Goal: Task Accomplishment & Management: Manage account settings

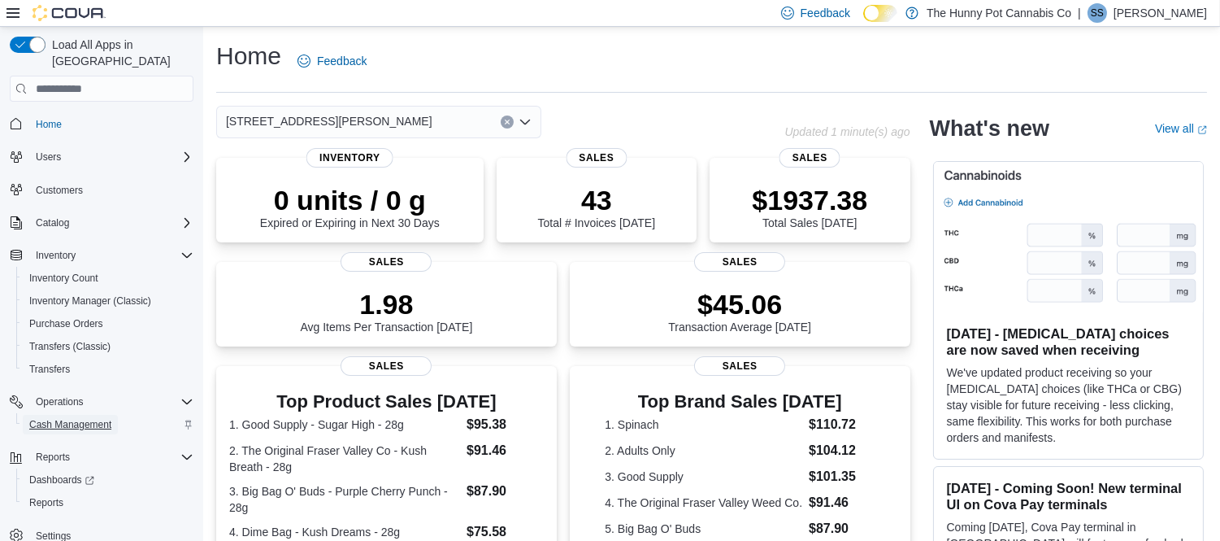
click at [77, 418] on span "Cash Management" at bounding box center [70, 424] width 82 height 13
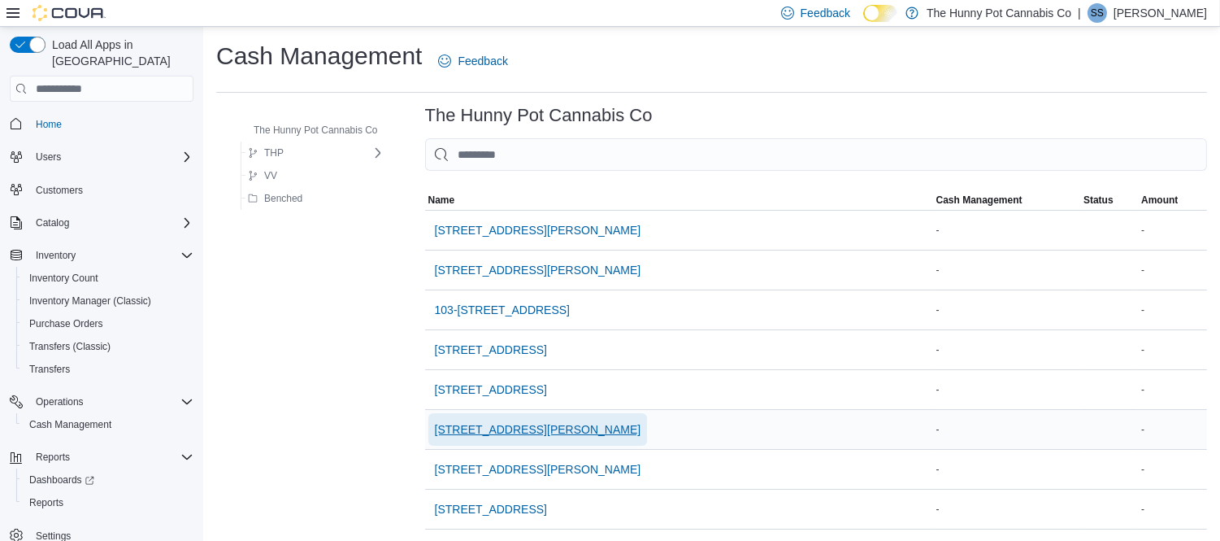
click at [490, 429] on span "121 Clarence Street" at bounding box center [538, 429] width 206 height 16
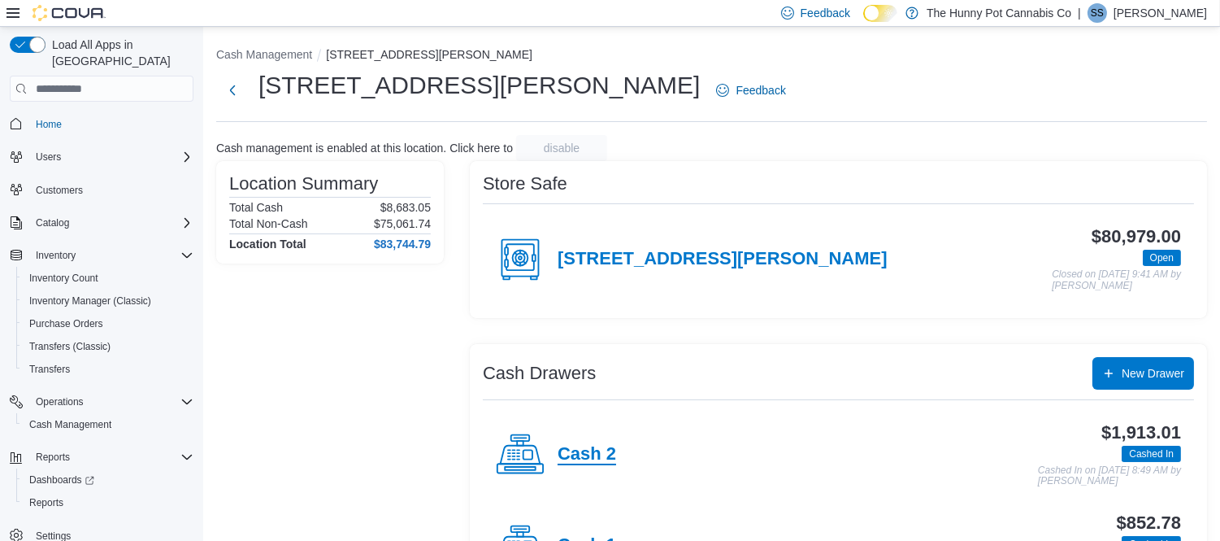
click at [596, 454] on h4 "Cash 2" at bounding box center [587, 454] width 59 height 21
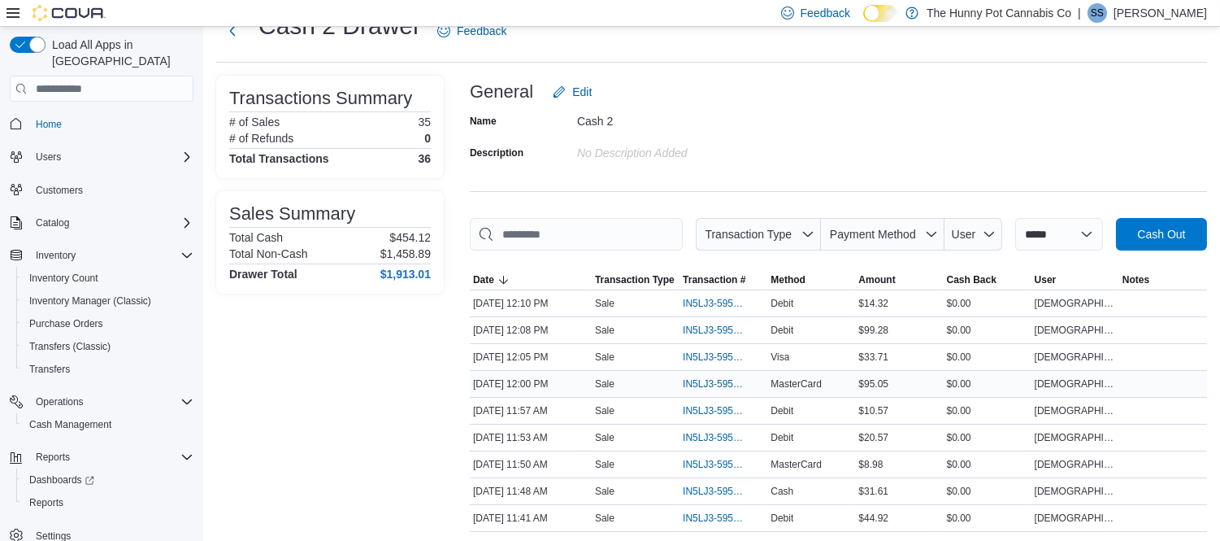
scroll to position [180, 0]
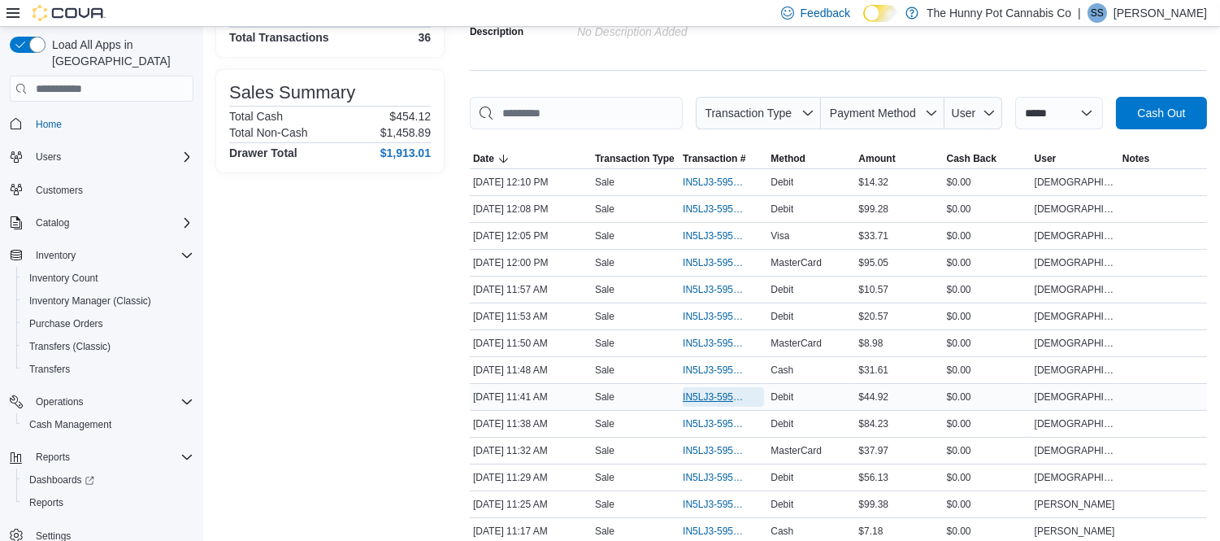
click at [704, 397] on span "IN5LJ3-5959670" at bounding box center [715, 396] width 65 height 13
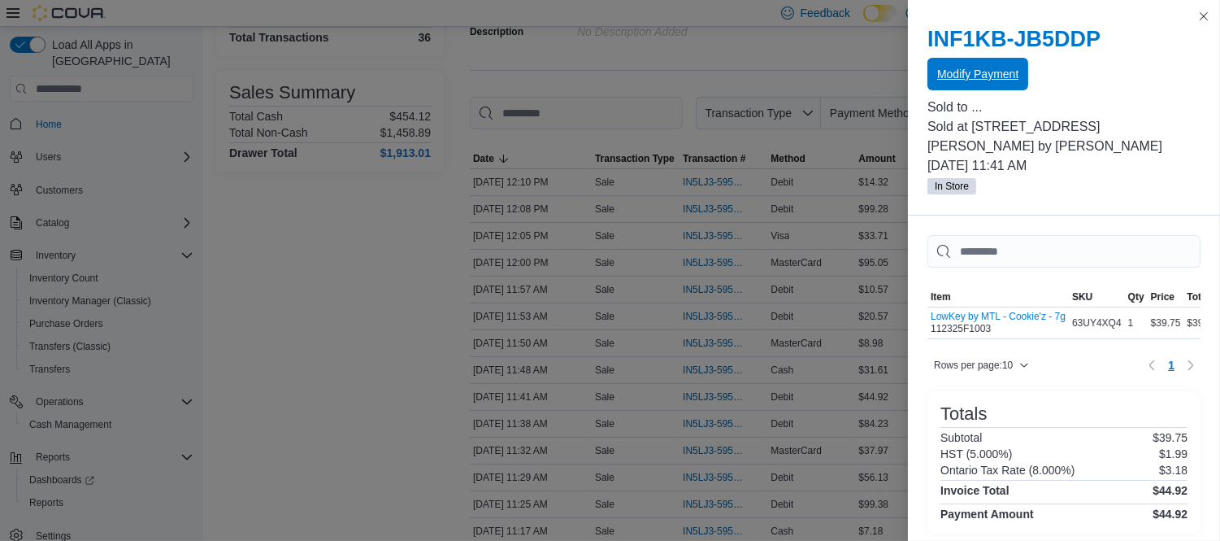
click at [1014, 73] on span "Modify Payment" at bounding box center [977, 74] width 81 height 16
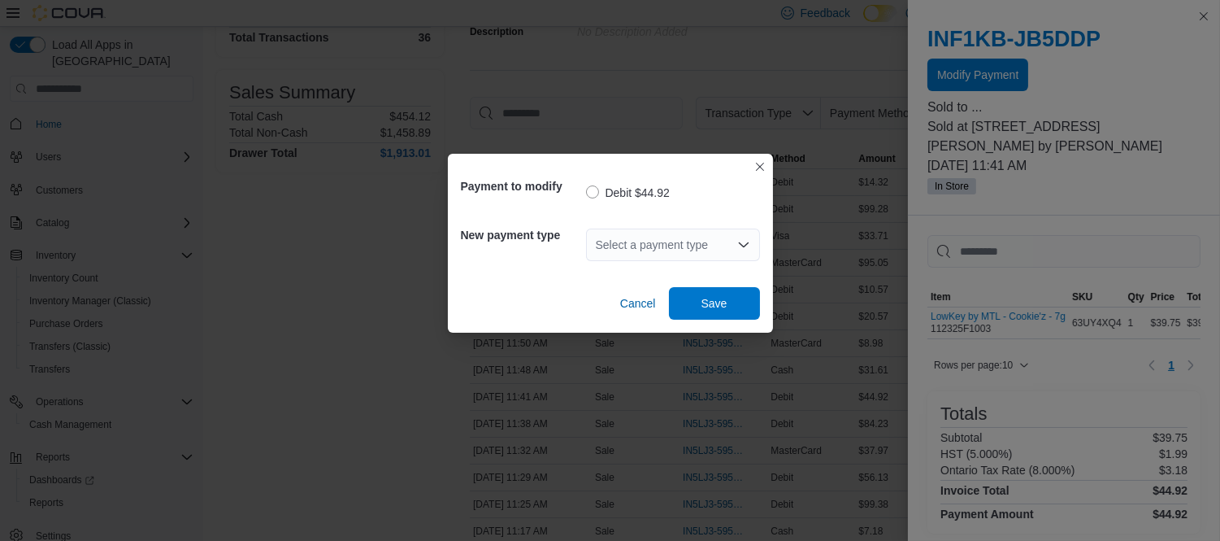
click at [647, 246] on div "Select a payment type" at bounding box center [673, 244] width 174 height 33
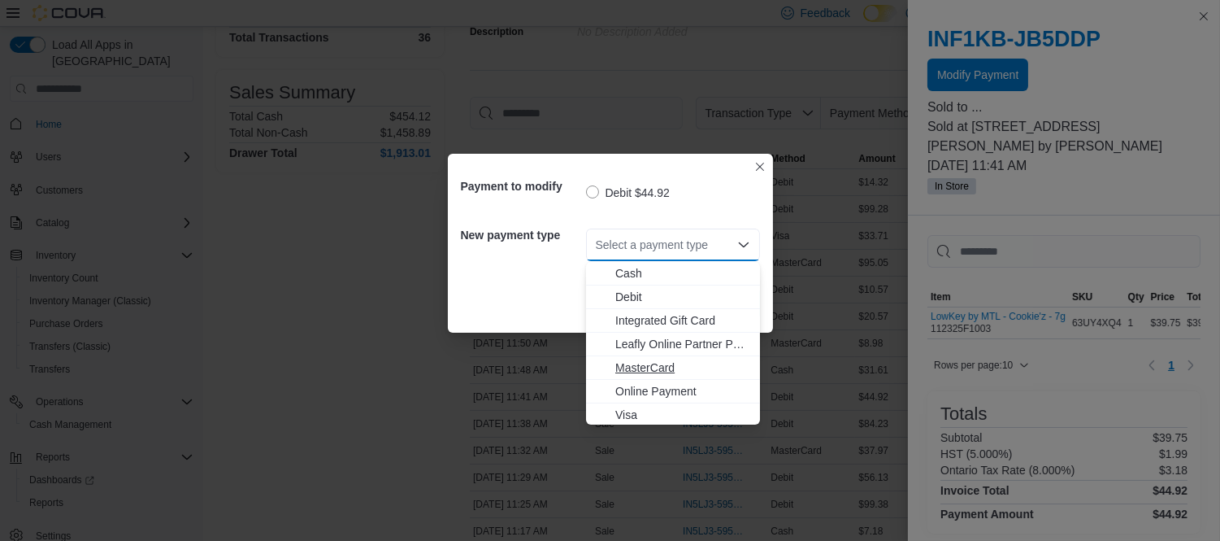
click at [650, 359] on span "MasterCard" at bounding box center [682, 367] width 135 height 16
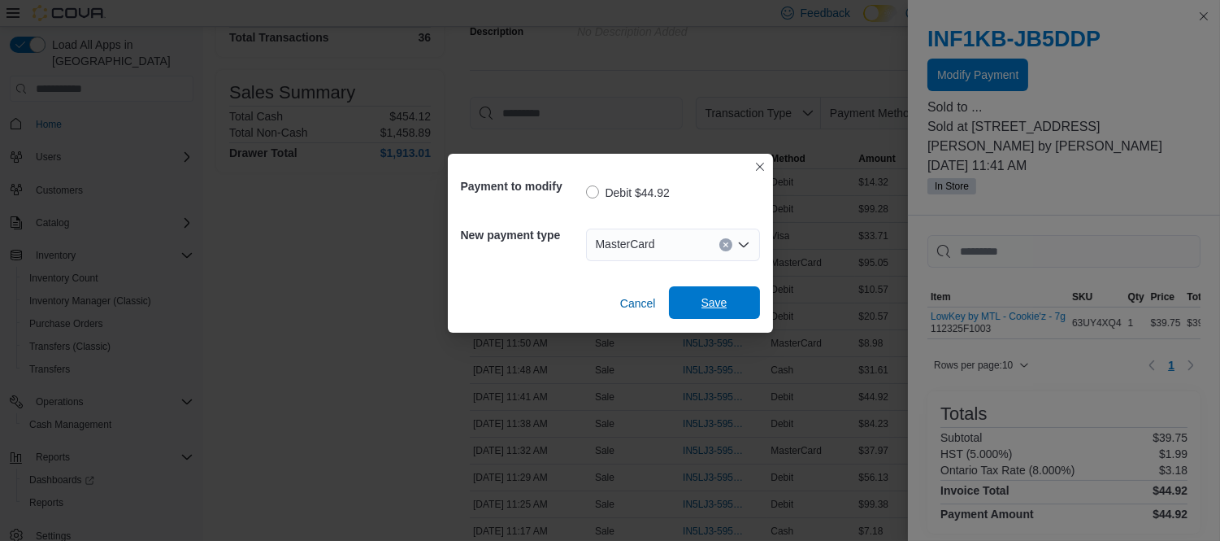
click at [710, 303] on span "Save" at bounding box center [715, 302] width 26 height 16
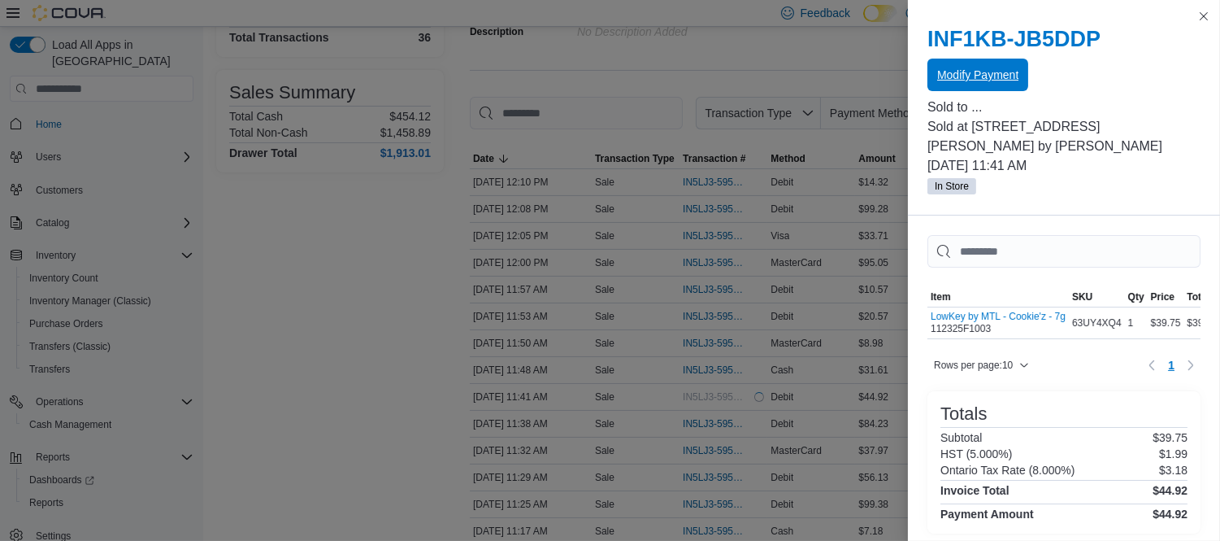
scroll to position [0, 0]
click at [1204, 18] on button "Close this dialog" at bounding box center [1204, 16] width 20 height 20
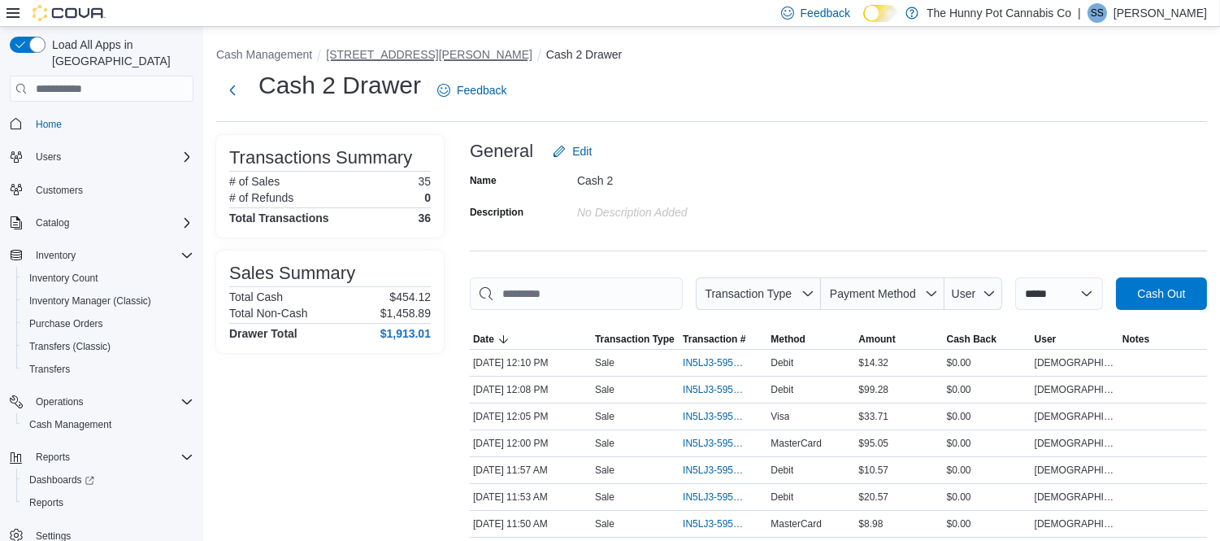
click at [403, 50] on button "121 Clarence Street" at bounding box center [429, 54] width 206 height 13
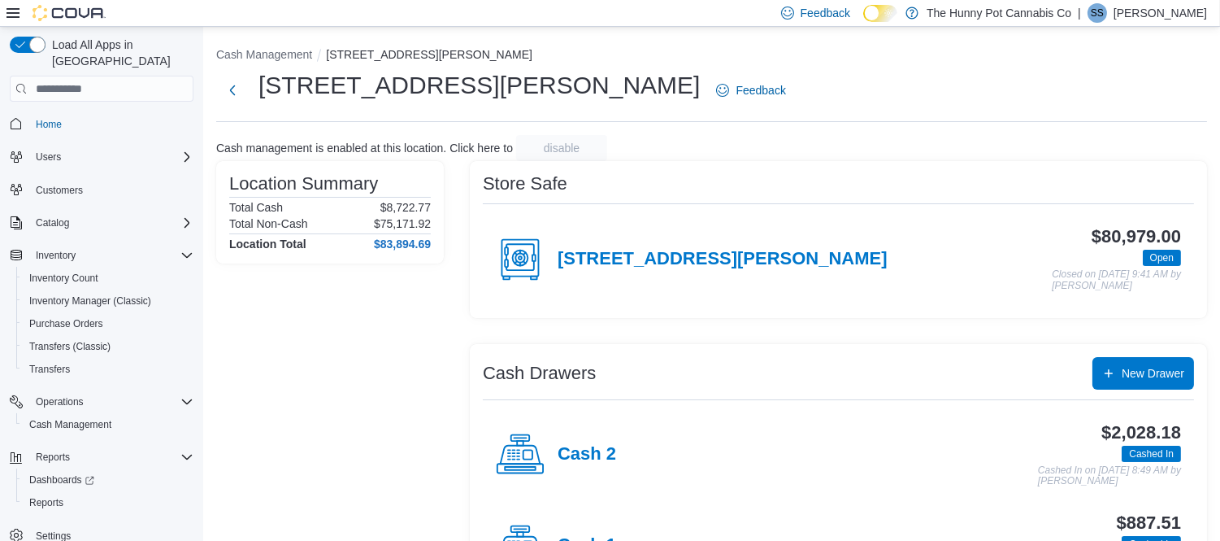
scroll to position [76, 0]
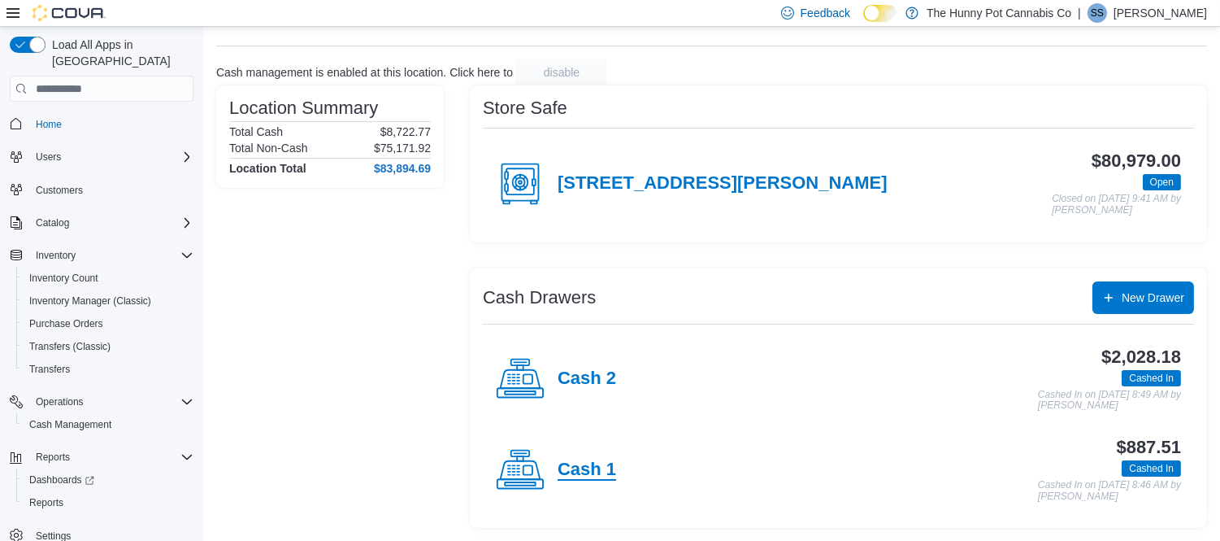
click at [597, 471] on h4 "Cash 1" at bounding box center [587, 469] width 59 height 21
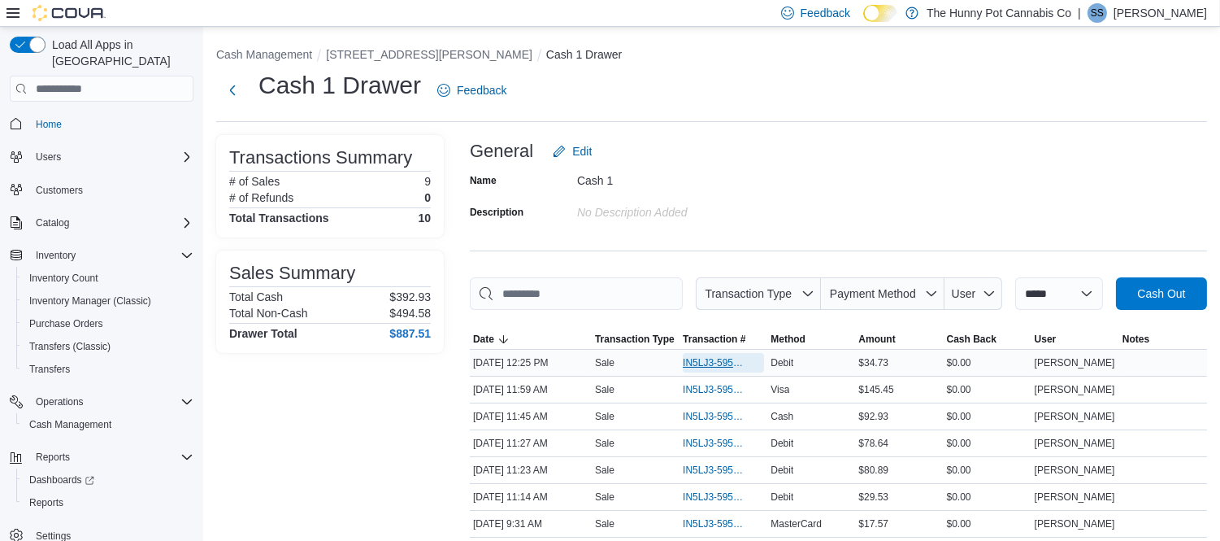
click at [719, 367] on span "IN5LJ3-5959985" at bounding box center [715, 362] width 65 height 13
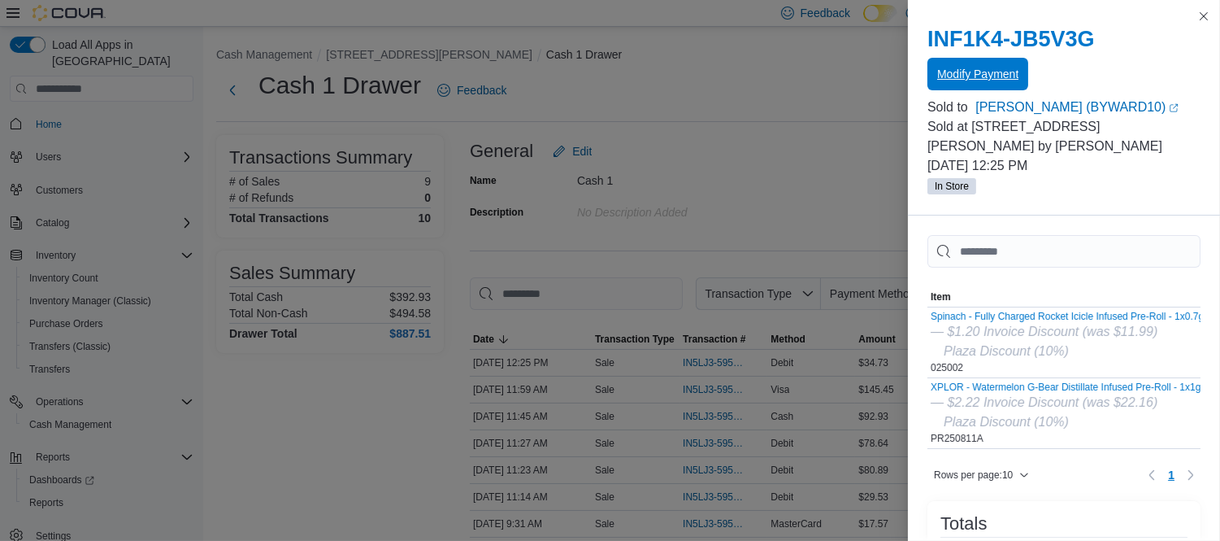
click at [966, 87] on span "Modify Payment" at bounding box center [977, 74] width 81 height 33
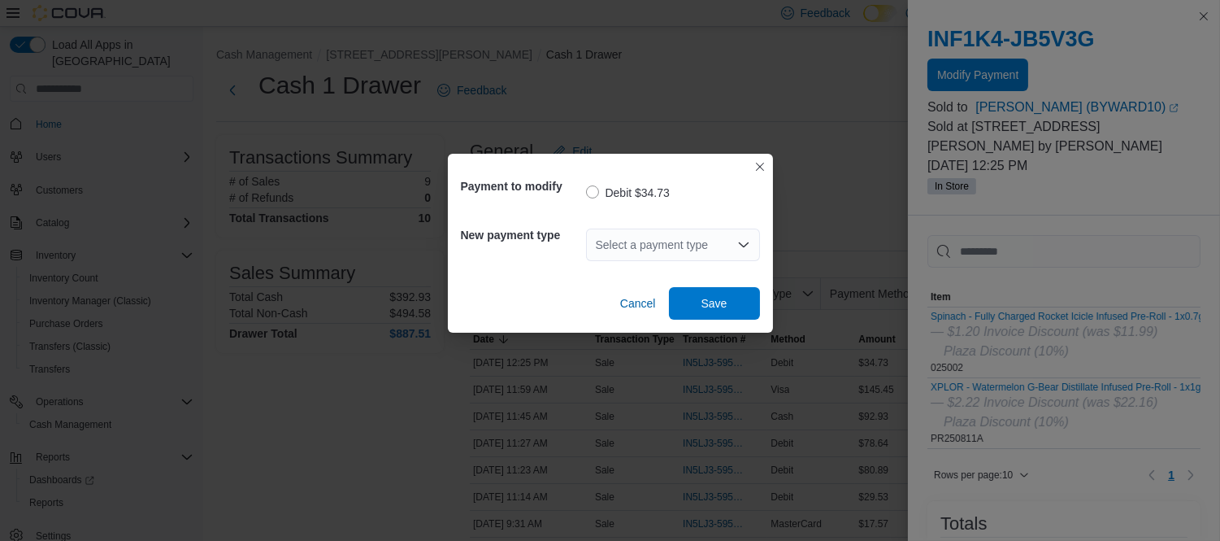
click at [689, 248] on div "Select a payment type" at bounding box center [673, 244] width 174 height 33
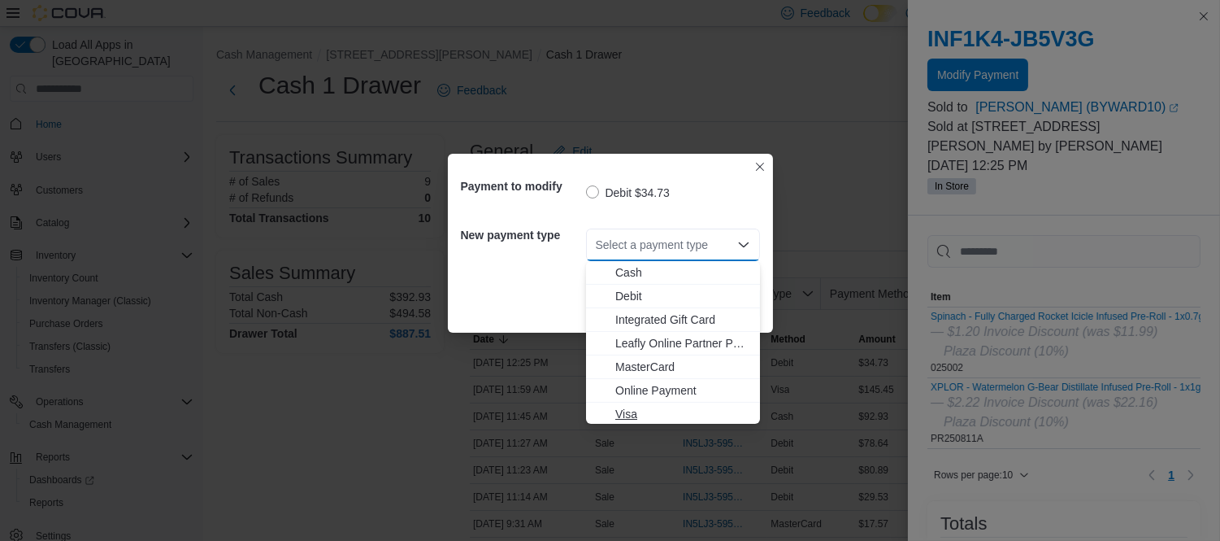
click at [640, 410] on span "Visa" at bounding box center [682, 414] width 135 height 16
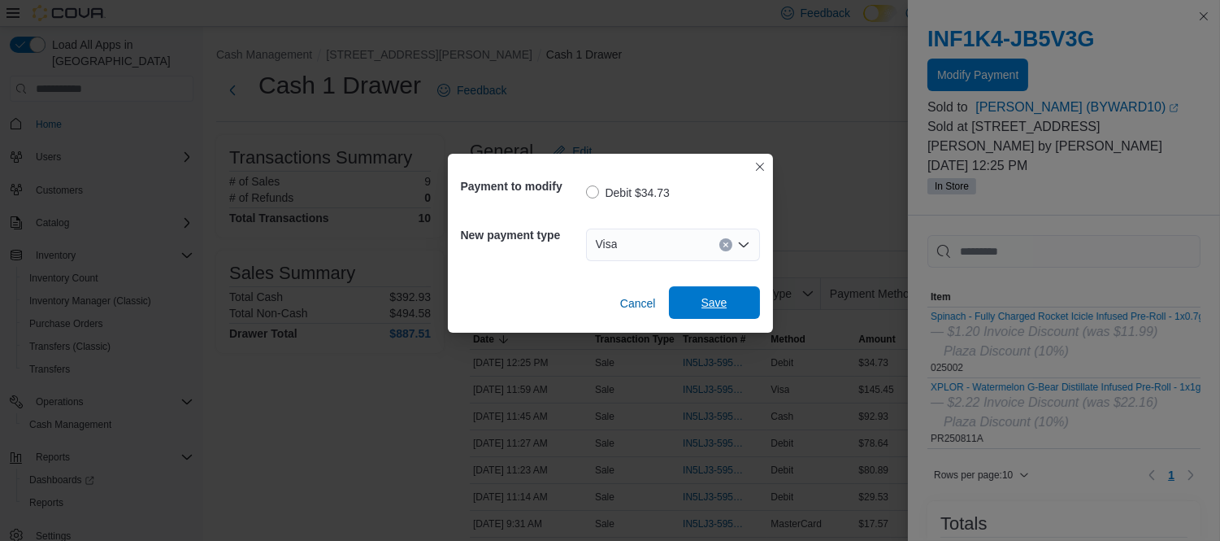
click at [708, 306] on span "Save" at bounding box center [715, 302] width 26 height 16
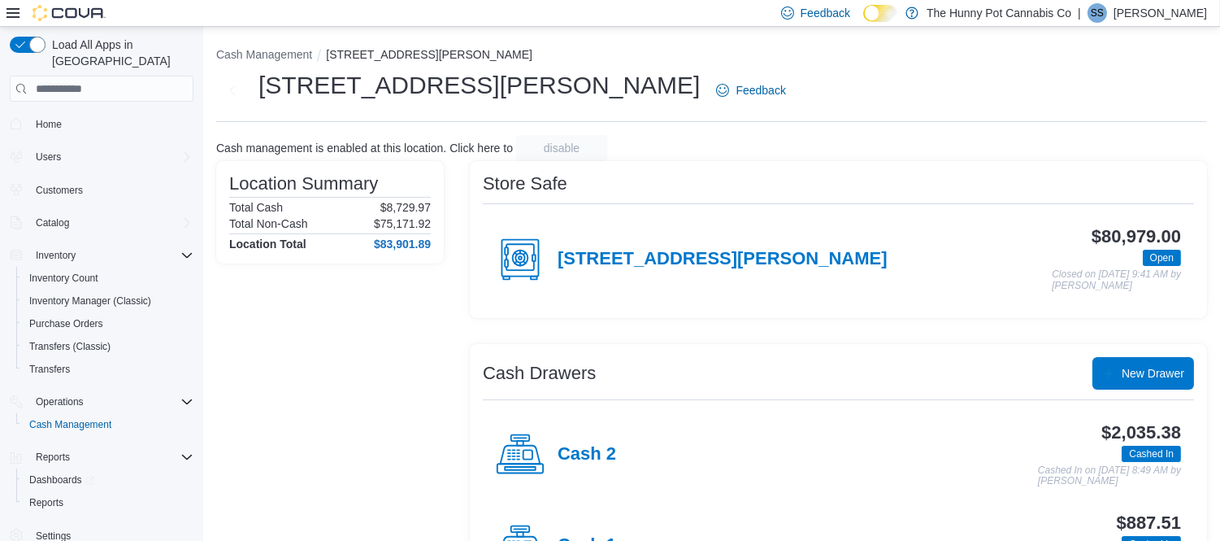
scroll to position [76, 0]
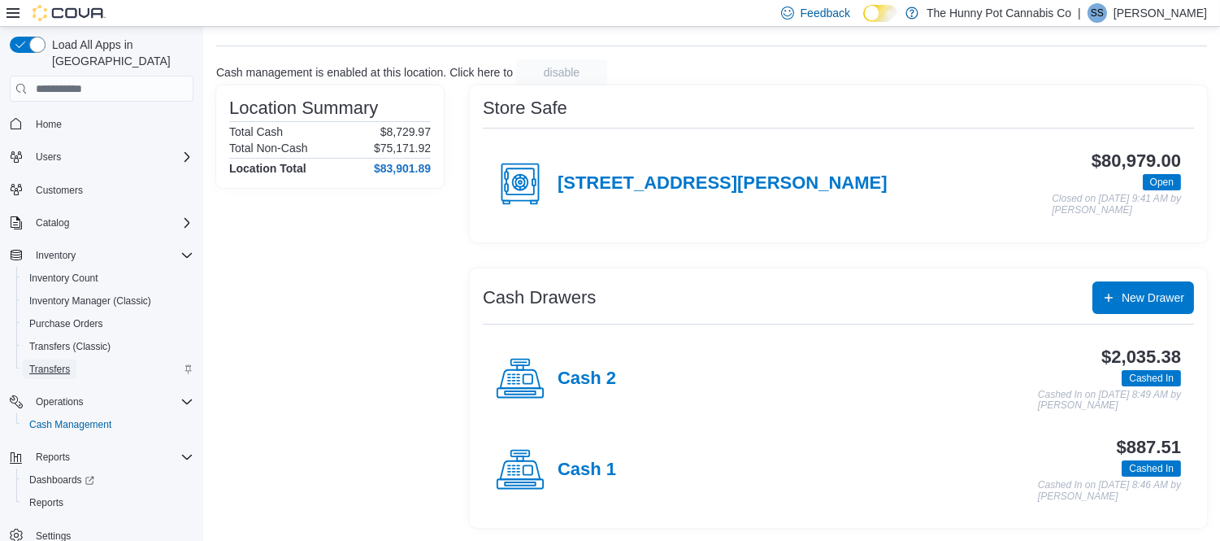
click at [54, 363] on span "Transfers" at bounding box center [49, 369] width 41 height 13
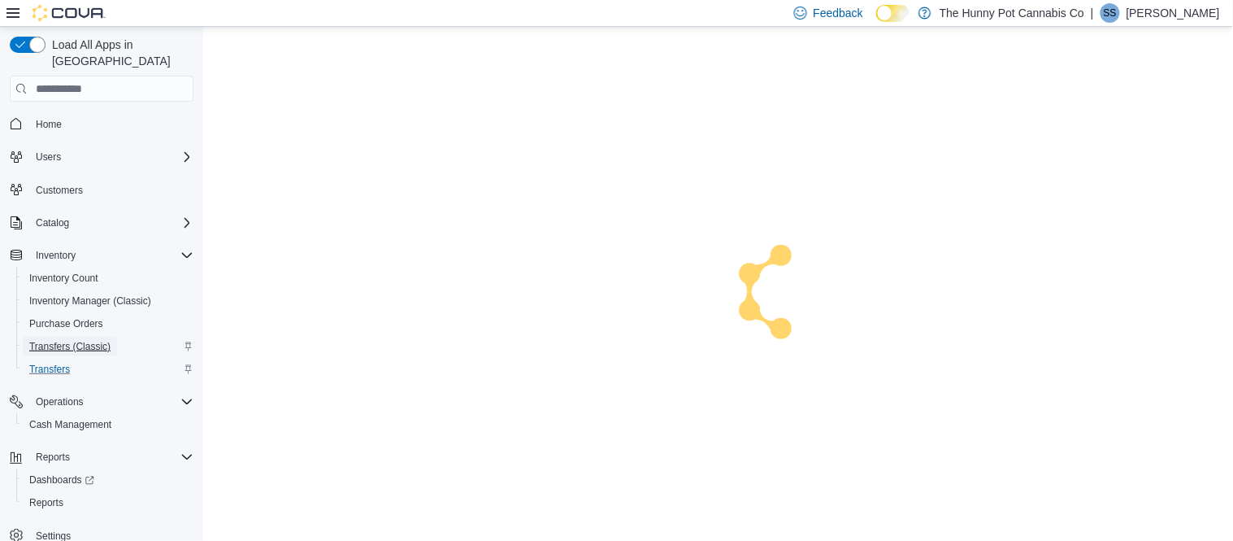
click at [51, 340] on span "Transfers (Classic)" at bounding box center [69, 346] width 81 height 13
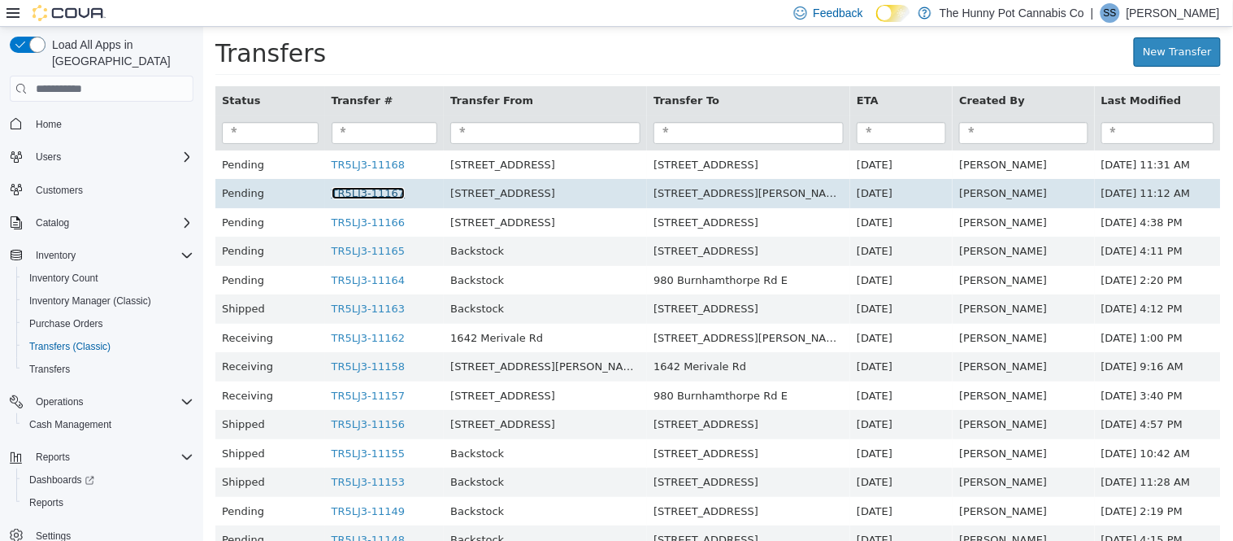
click at [384, 199] on link "TR5LJ3-11167" at bounding box center [368, 193] width 74 height 12
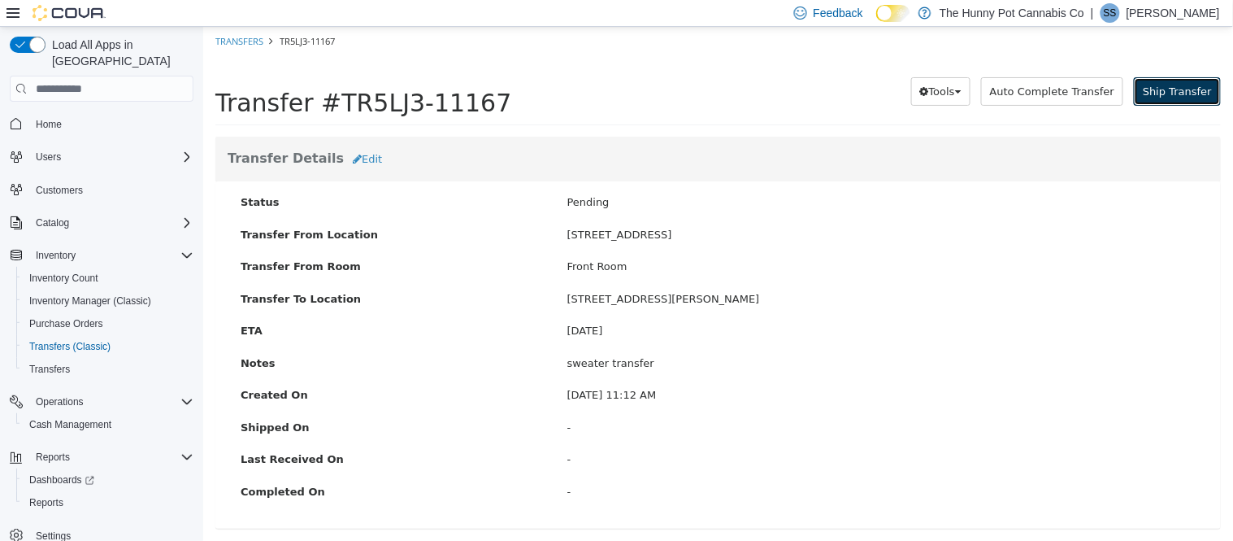
click at [1190, 98] on span "Ship Transfer" at bounding box center [1176, 91] width 69 height 12
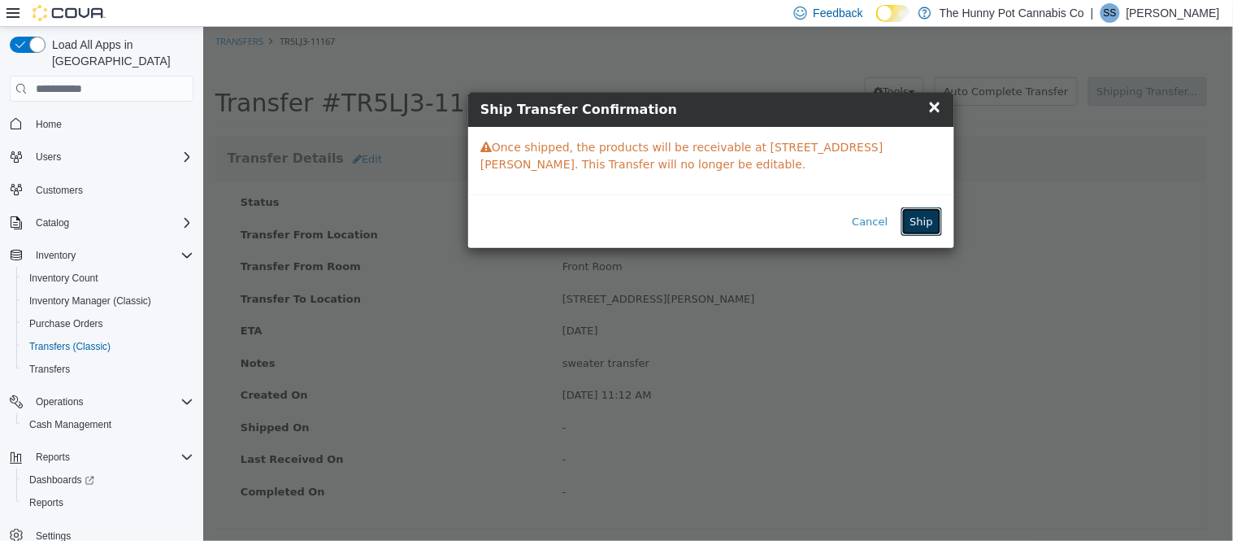
click at [903, 225] on button "Ship" at bounding box center [921, 221] width 41 height 29
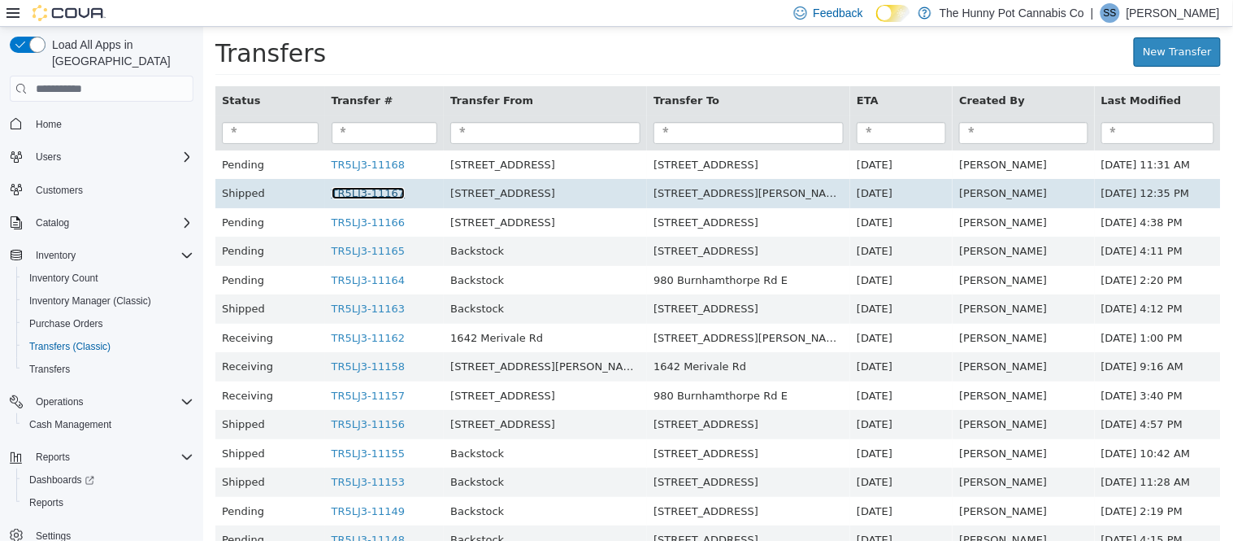
click at [365, 199] on link "TR5LJ3-11167" at bounding box center [368, 193] width 74 height 12
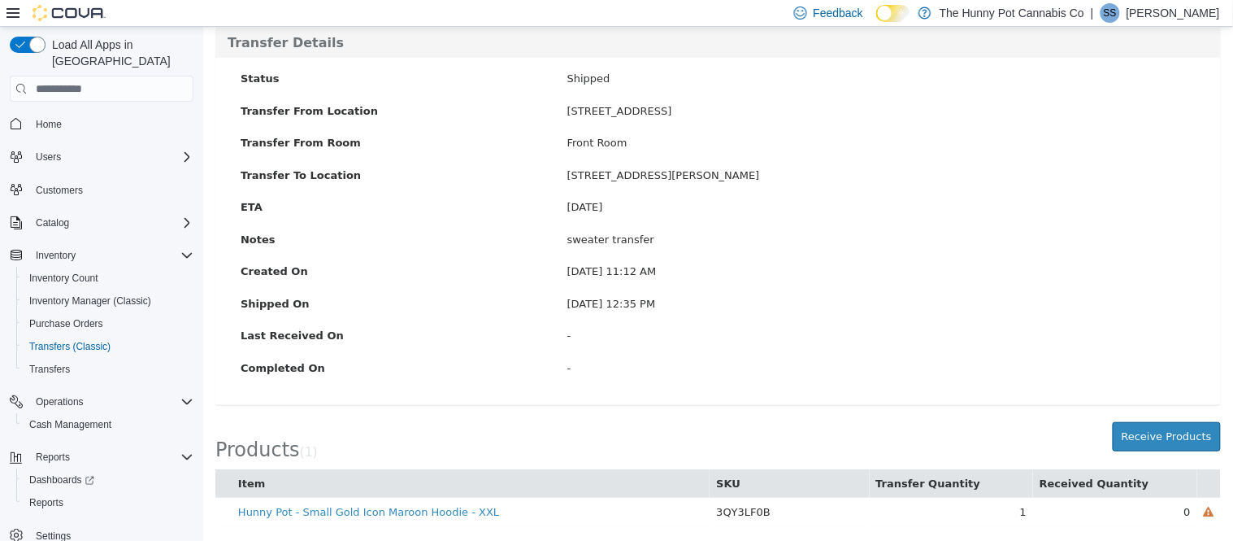
scroll to position [112, 0]
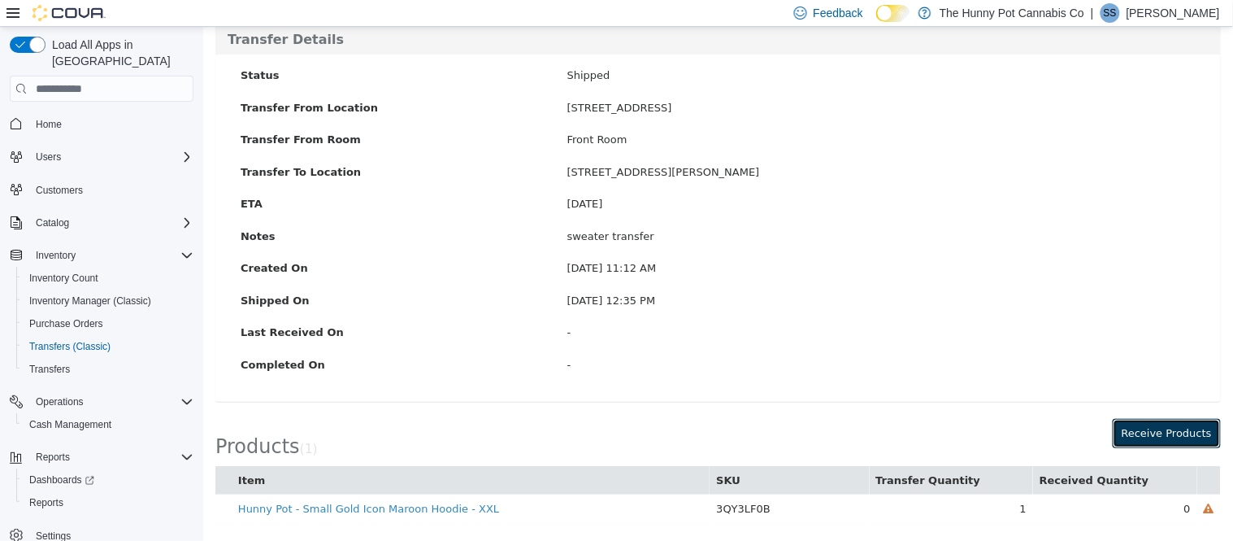
click at [1156, 428] on button "Receive Products" at bounding box center [1166, 433] width 108 height 29
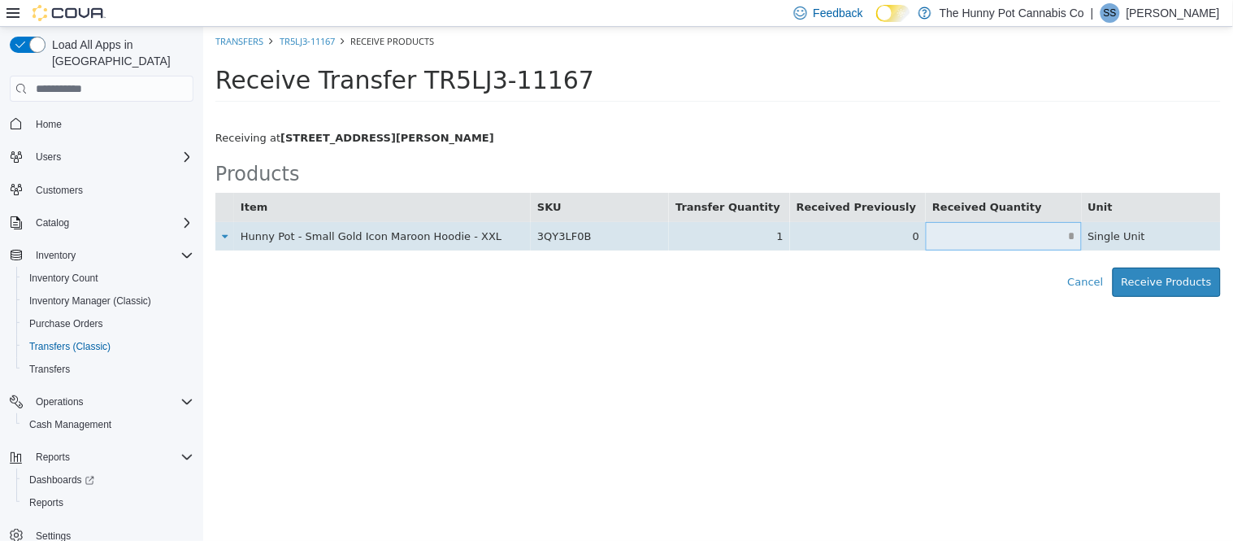
click at [991, 246] on td at bounding box center [1002, 236] width 155 height 29
click at [1015, 235] on input "text" at bounding box center [1002, 236] width 155 height 12
type input "*"
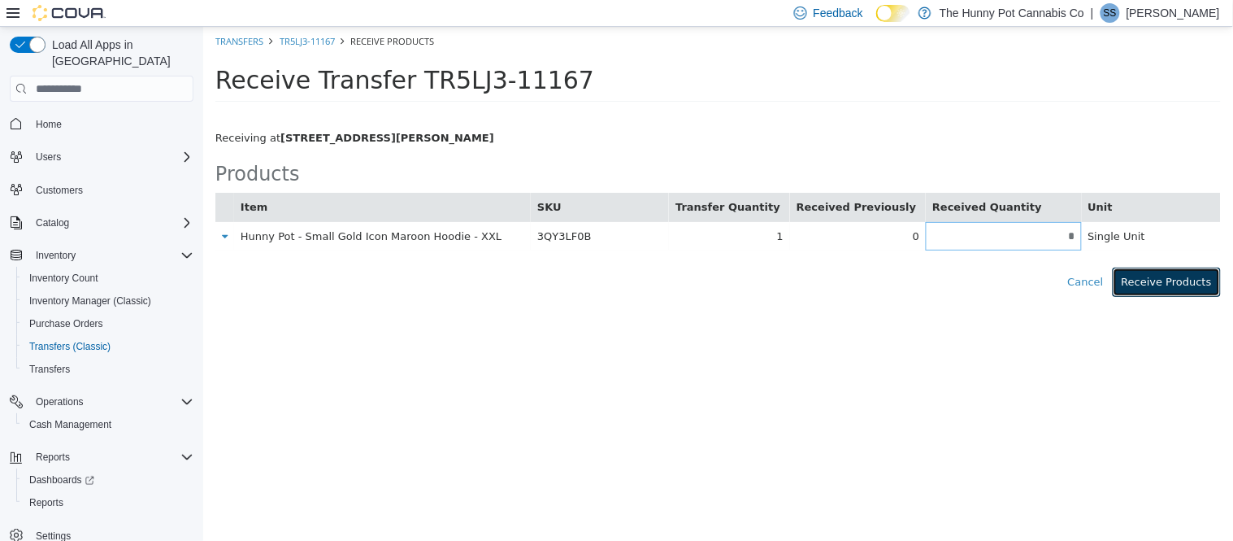
click at [1168, 293] on button "Receive Products" at bounding box center [1166, 281] width 108 height 29
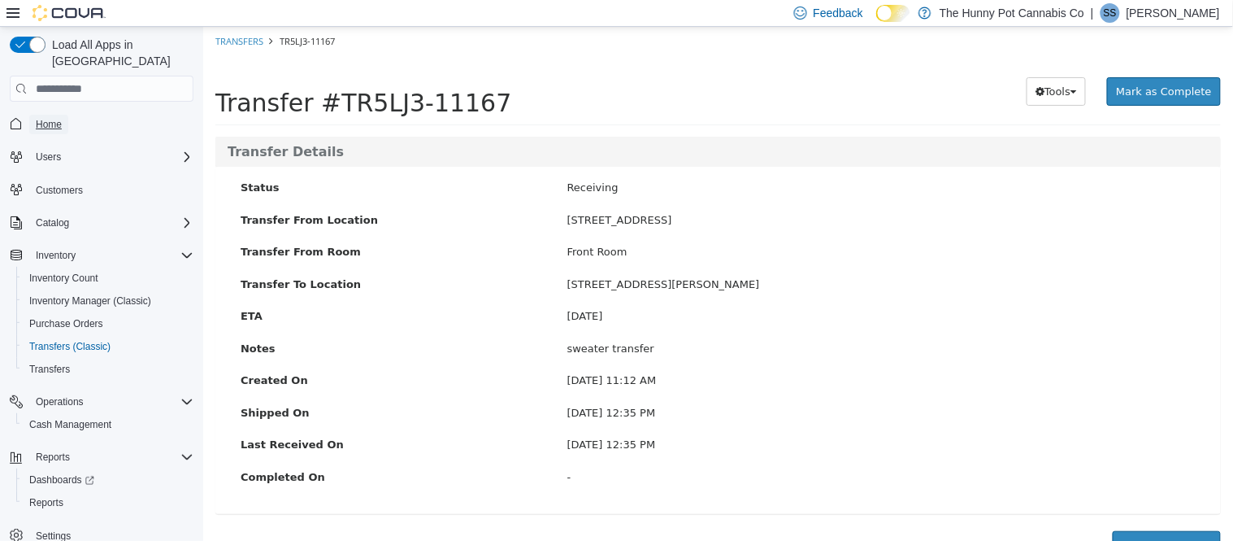
click at [38, 118] on span "Home" at bounding box center [49, 124] width 26 height 13
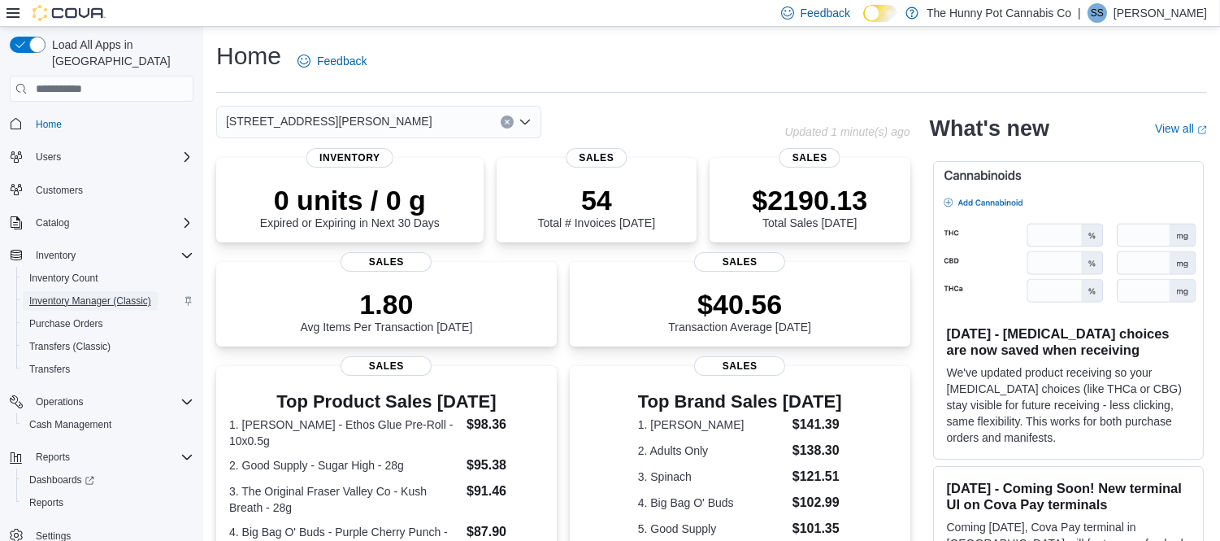
click at [91, 294] on span "Inventory Manager (Classic)" at bounding box center [90, 300] width 122 height 13
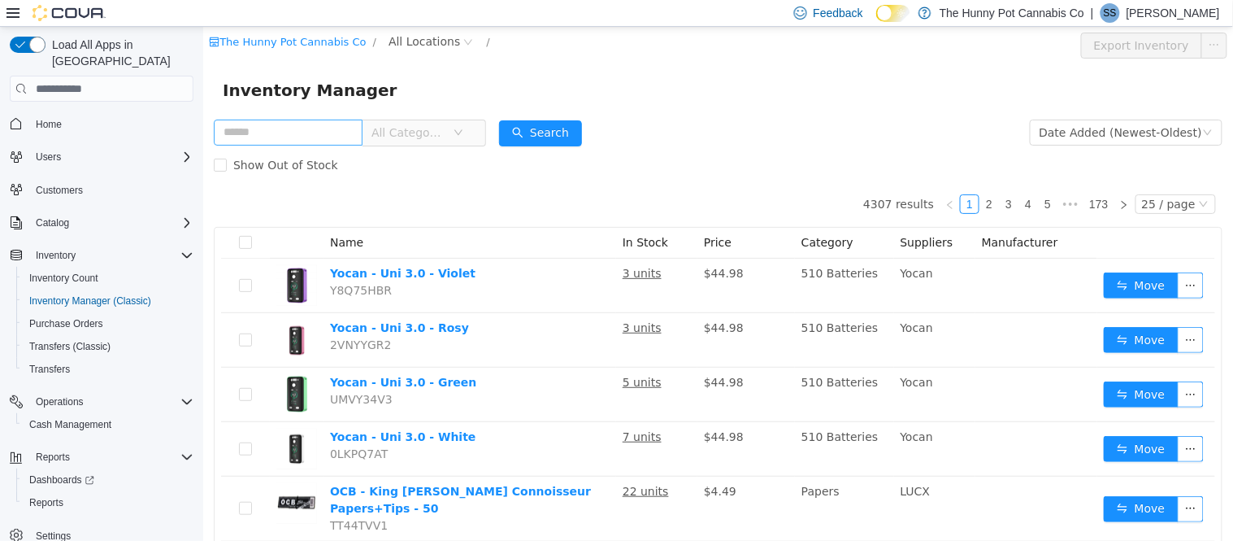
click at [276, 137] on input "text" at bounding box center [287, 132] width 149 height 26
type input "**********"
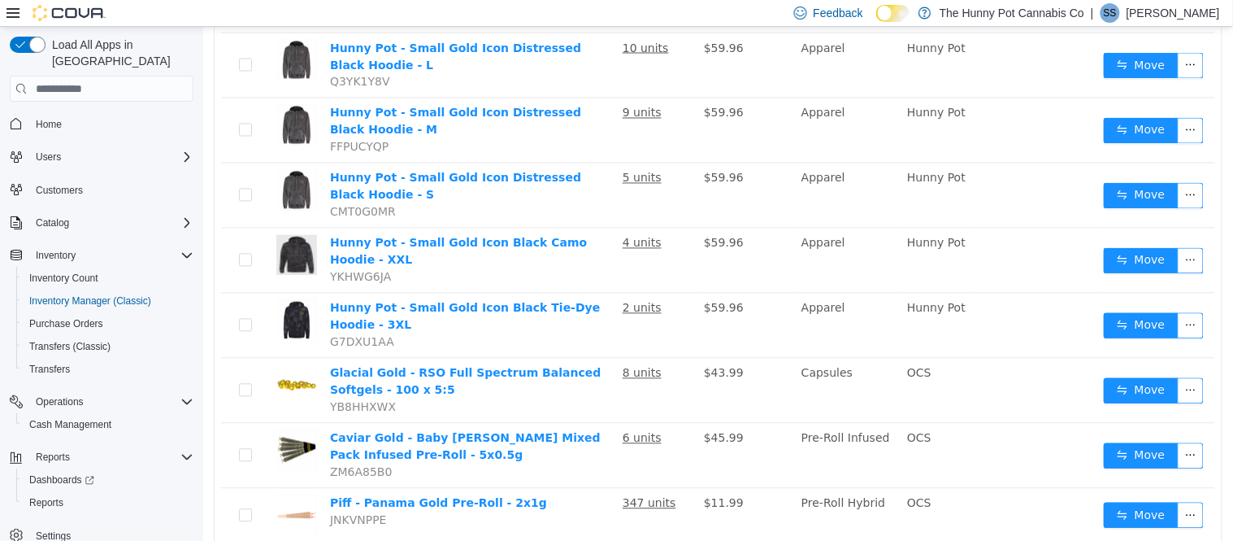
scroll to position [903, 0]
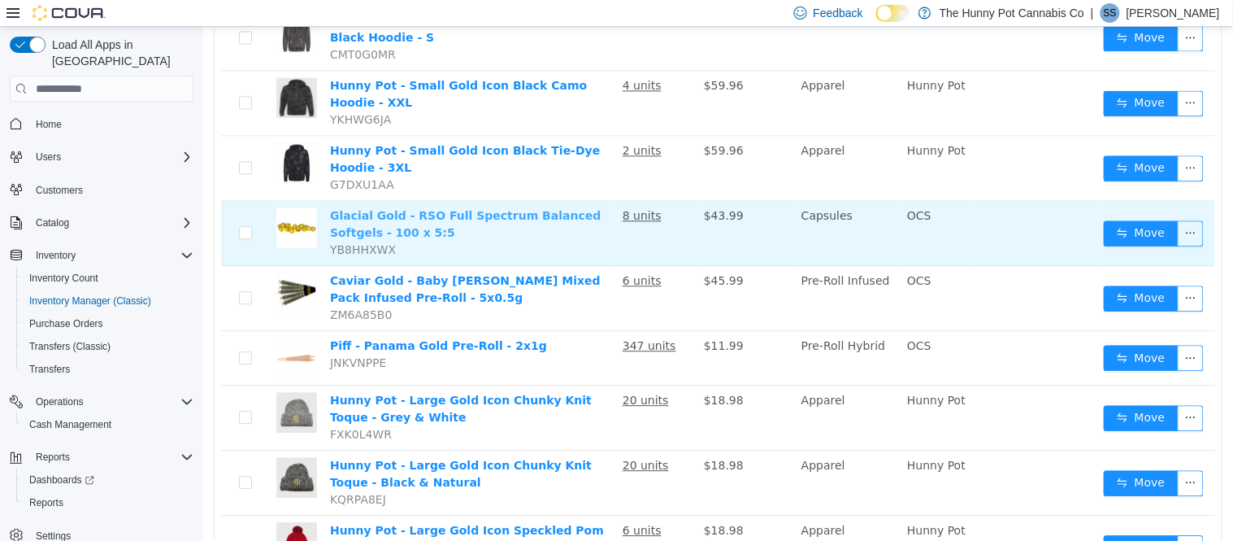
click at [431, 216] on link "Glacial Gold - RSO Full Spectrum Balanced Softgels - 100 x 5:5" at bounding box center [464, 224] width 271 height 30
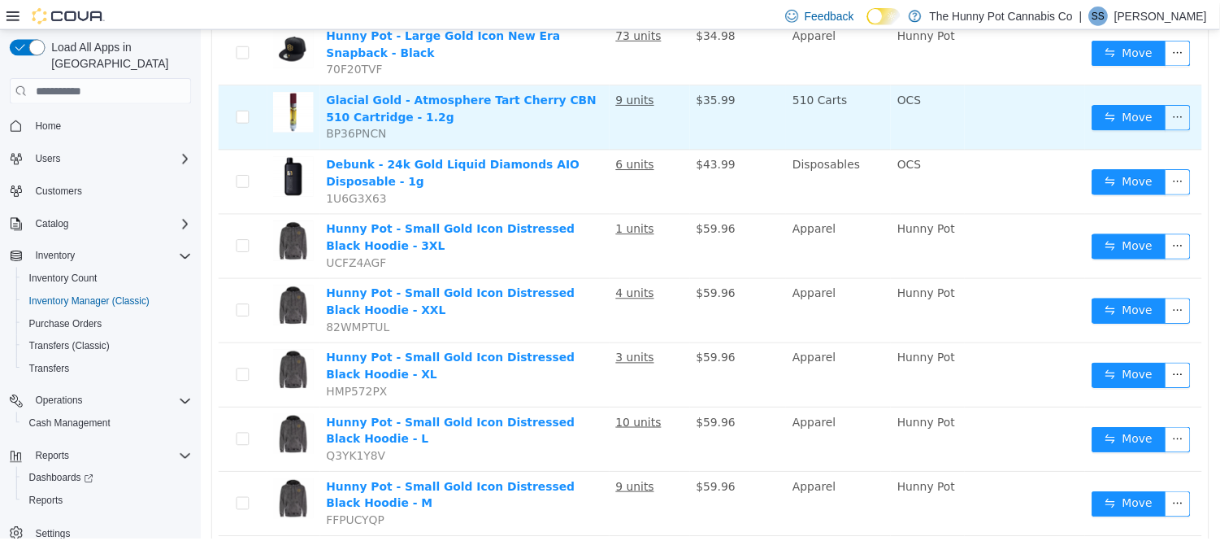
scroll to position [0, 0]
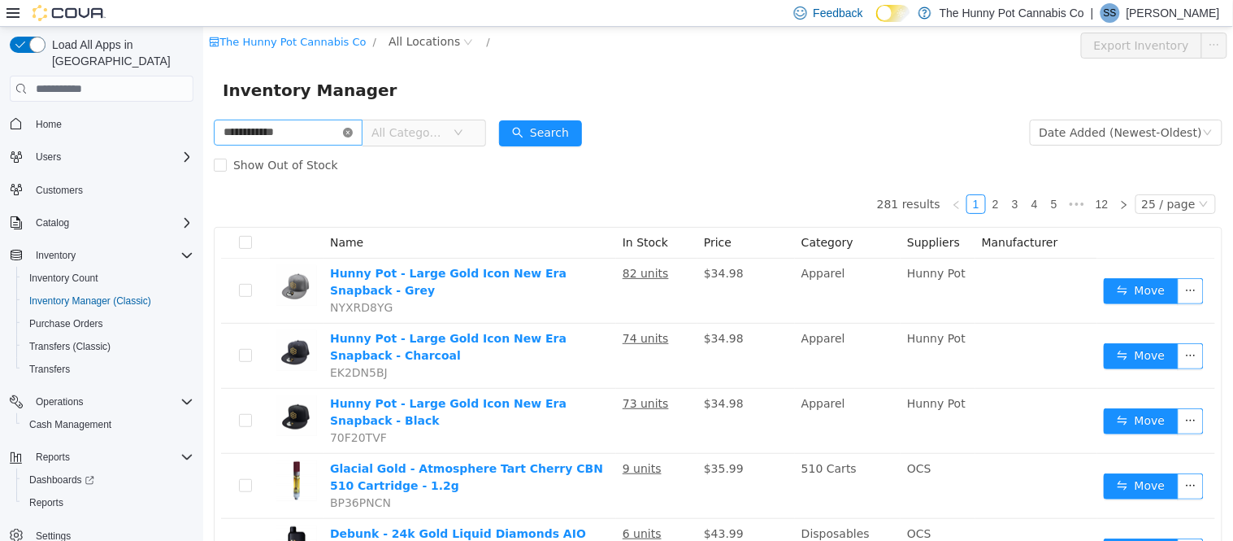
drag, startPoint x: 365, startPoint y: 129, endPoint x: 331, endPoint y: 130, distance: 34.2
click at [352, 129] on icon "icon: close-circle" at bounding box center [347, 133] width 10 height 10
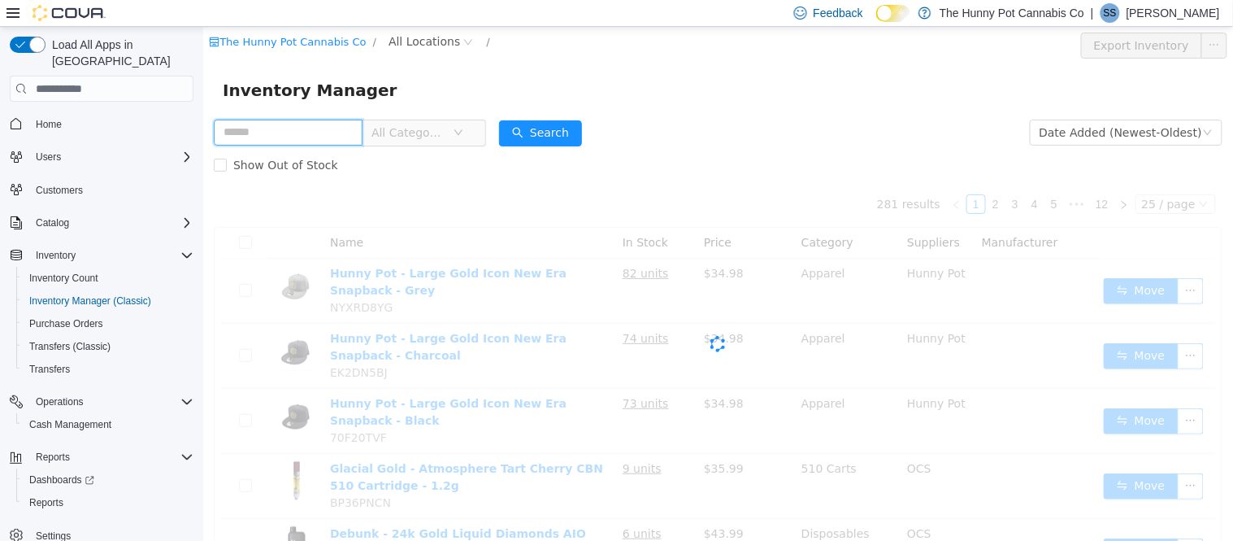
click at [315, 133] on input "text" at bounding box center [287, 132] width 149 height 26
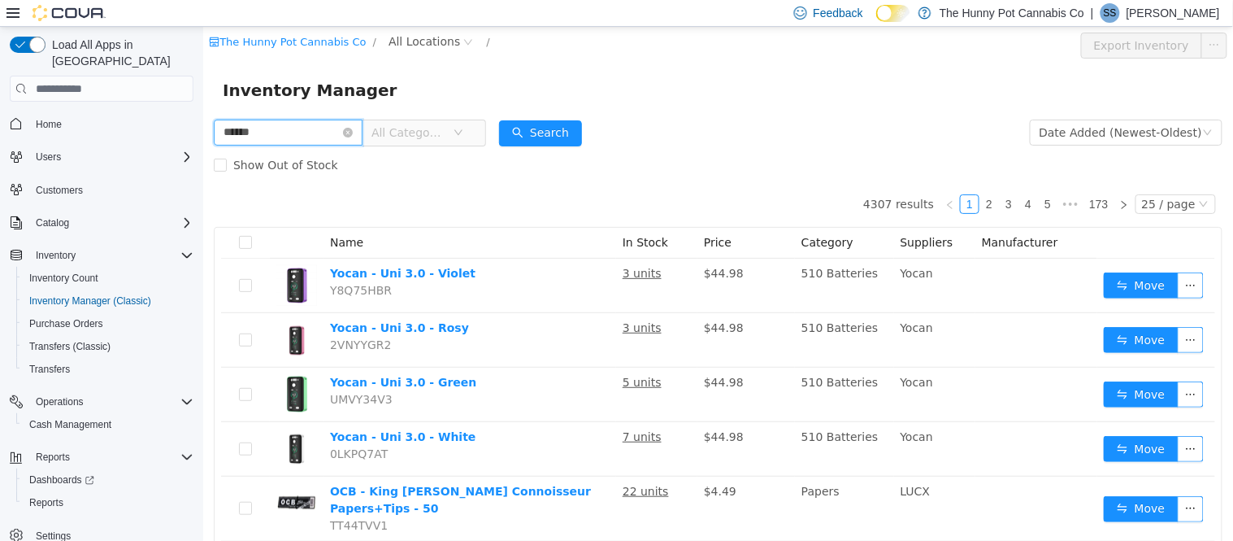
type input "******"
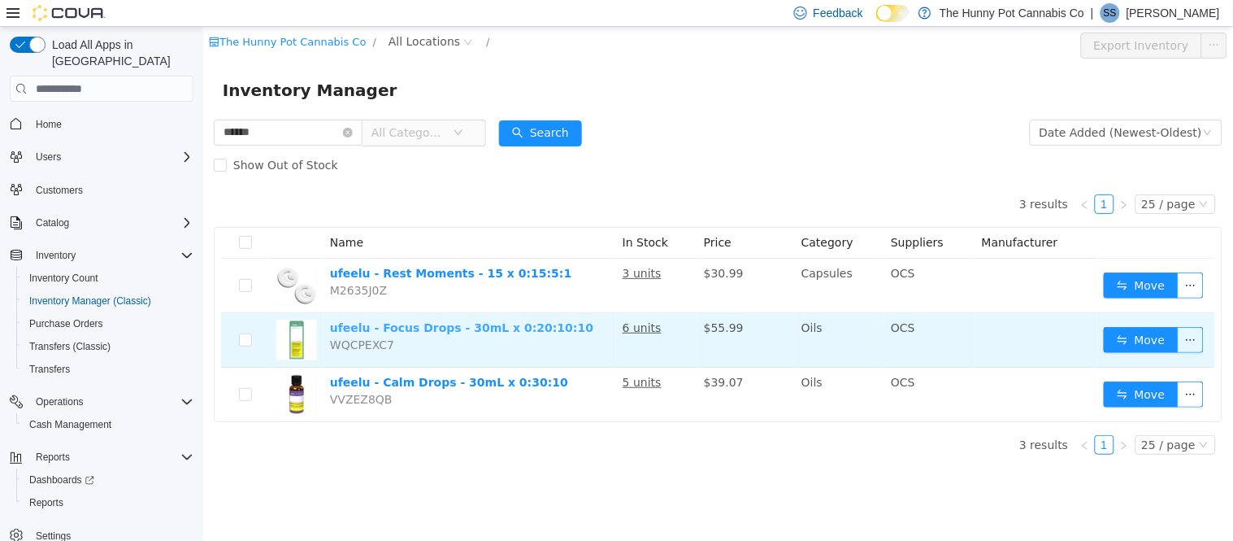
click at [412, 324] on link "ufeelu - Focus Drops - 30mL x 0:20:10:10" at bounding box center [460, 327] width 263 height 13
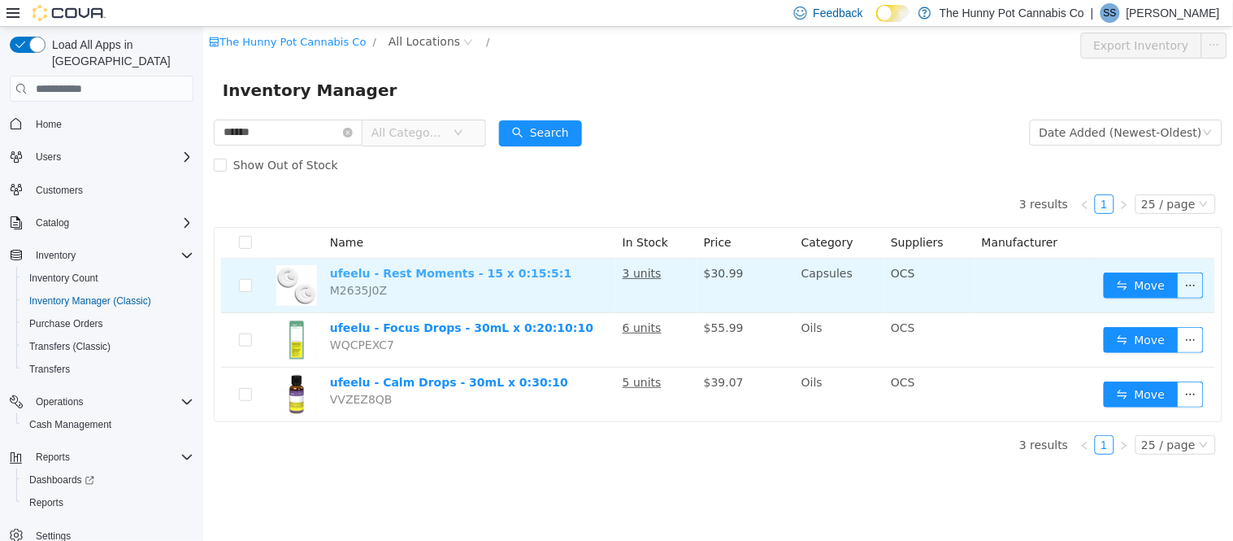
click at [401, 268] on link "ufeelu - Rest Moments - 15 x 0:15:5:1" at bounding box center [450, 273] width 242 height 13
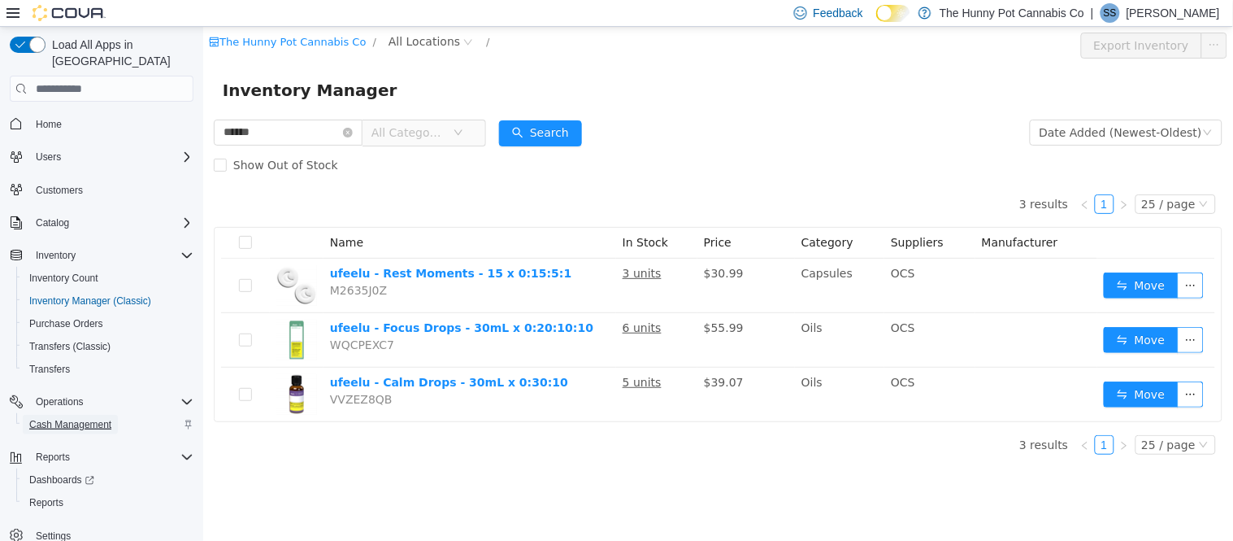
click at [74, 418] on span "Cash Management" at bounding box center [70, 424] width 82 height 13
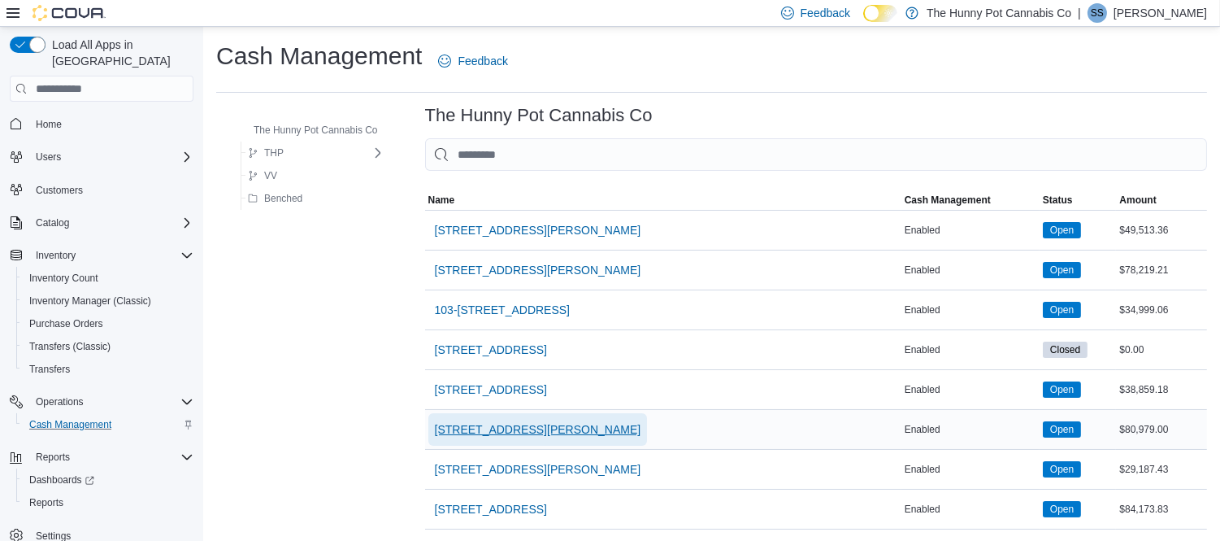
click at [497, 428] on span "121 Clarence Street" at bounding box center [538, 429] width 206 height 16
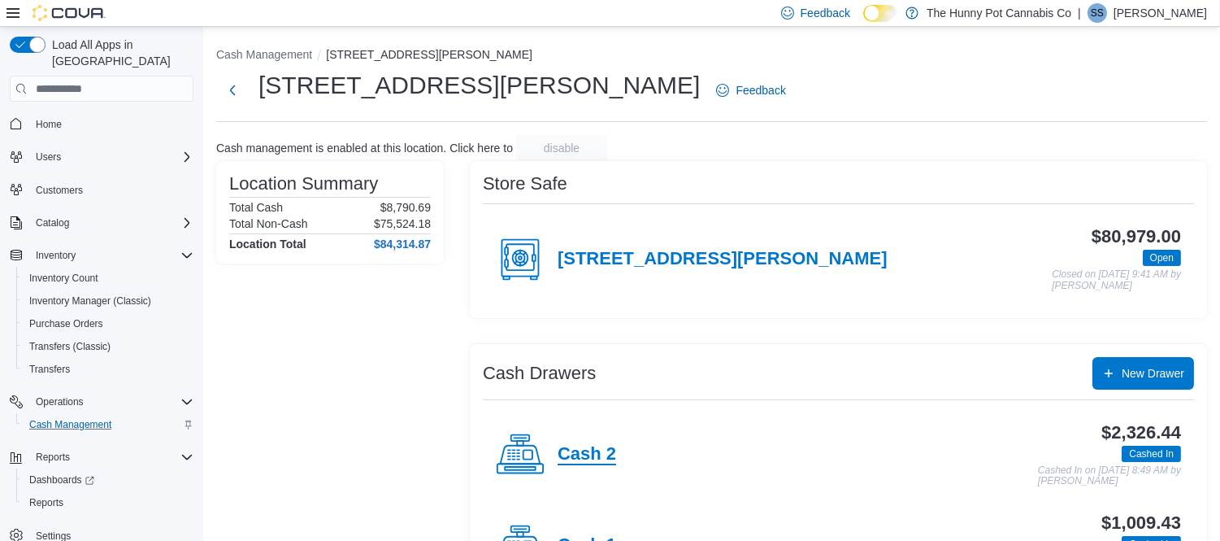
click at [567, 450] on h4 "Cash 2" at bounding box center [587, 454] width 59 height 21
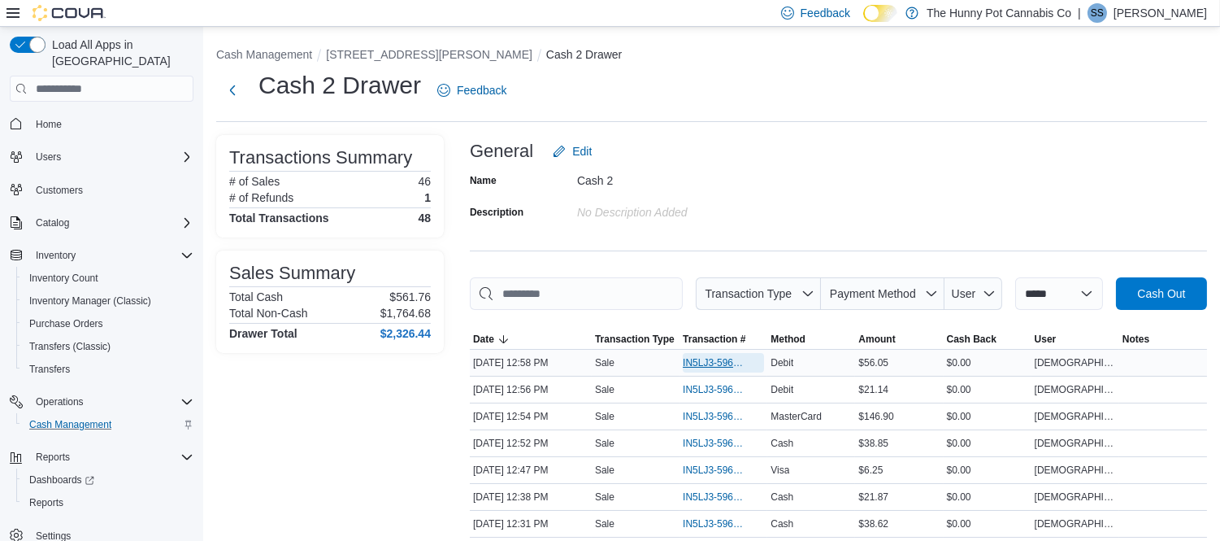
click at [702, 362] on span "IN5LJ3-5960227" at bounding box center [715, 362] width 65 height 13
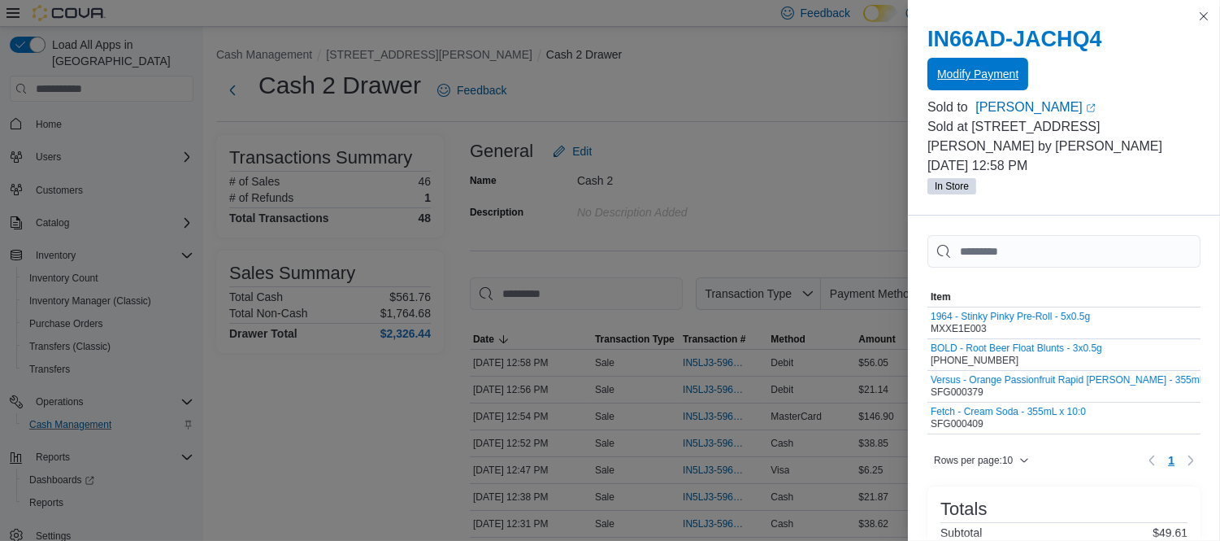
click at [961, 71] on span "Modify Payment" at bounding box center [977, 74] width 81 height 16
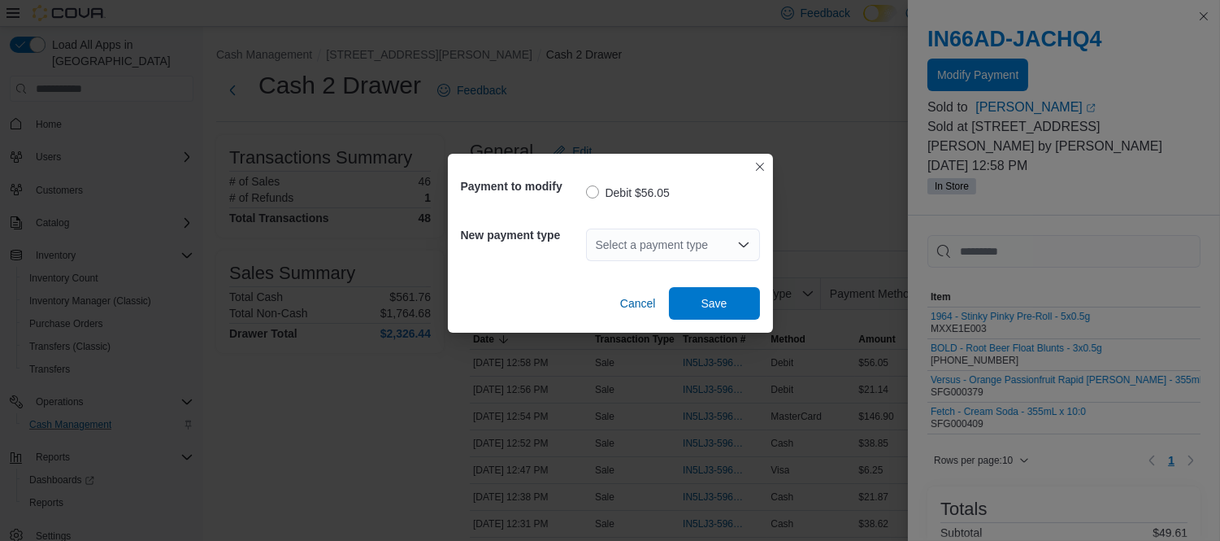
click at [671, 249] on div "Select a payment type" at bounding box center [673, 244] width 174 height 33
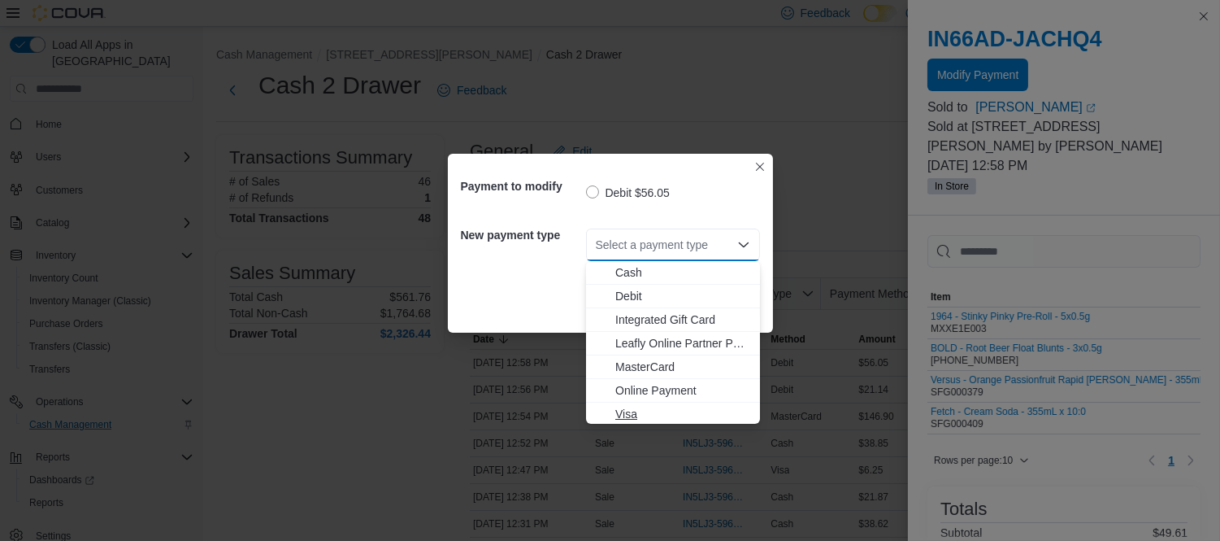
click at [636, 404] on button "Visa" at bounding box center [673, 414] width 174 height 24
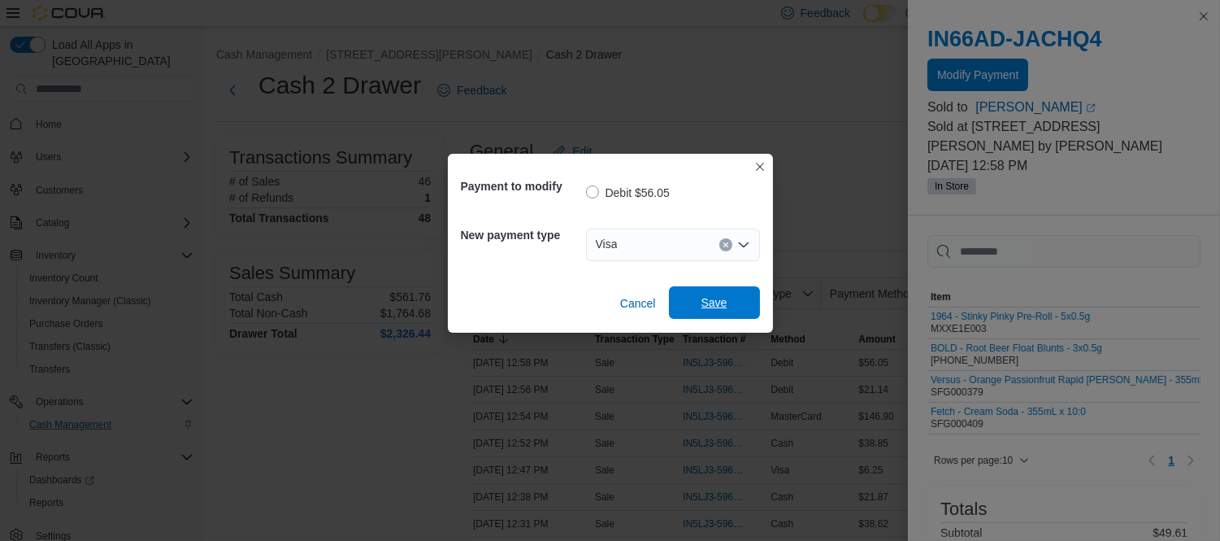
click at [693, 302] on span "Save" at bounding box center [715, 302] width 72 height 33
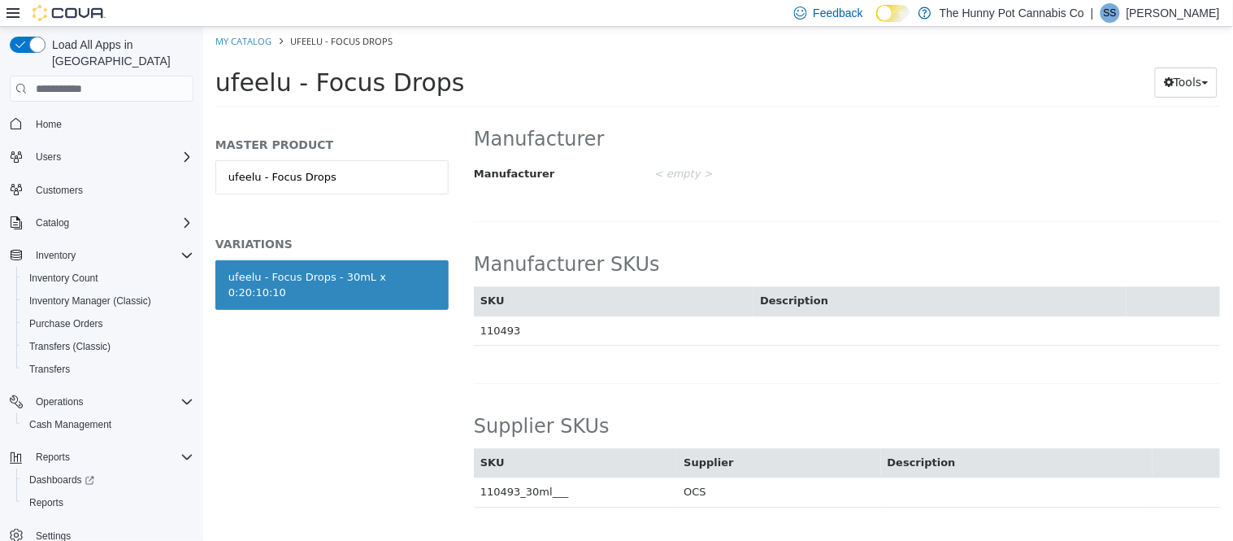
scroll to position [993, 0]
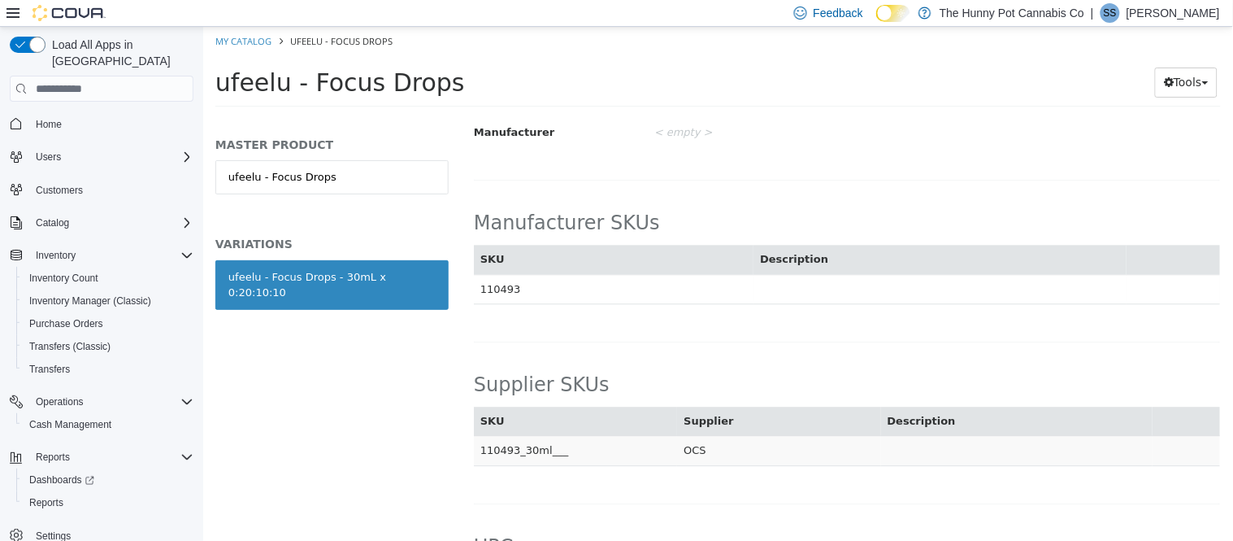
drag, startPoint x: 481, startPoint y: 433, endPoint x: 566, endPoint y: 434, distance: 84.5
click at [566, 436] on td "110493_30ml___" at bounding box center [574, 451] width 203 height 30
copy td "110493_30ml___"
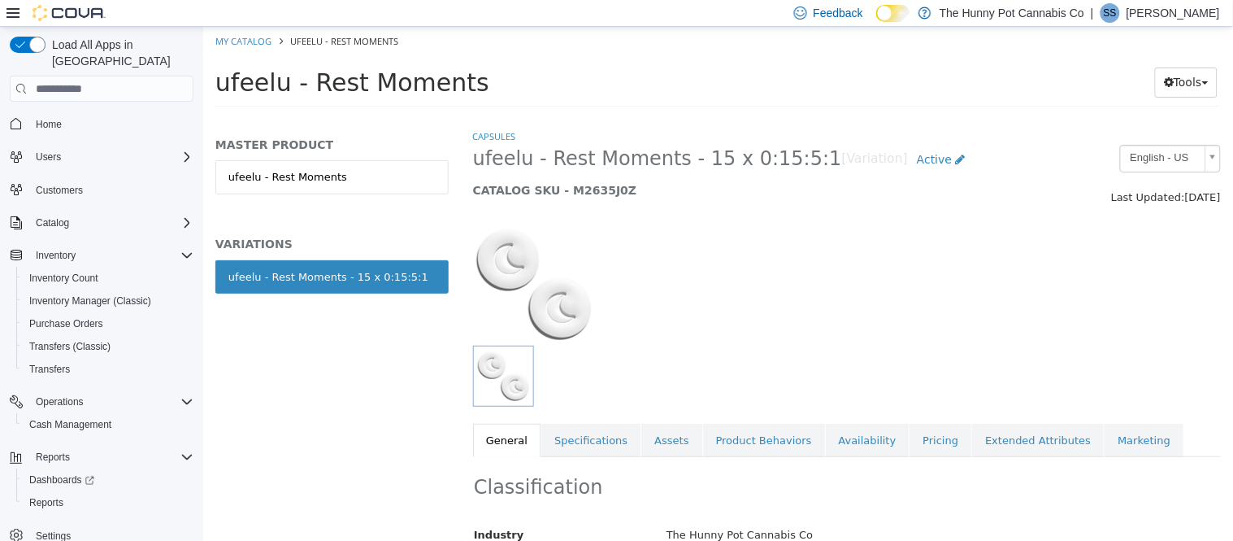
click at [537, 184] on h5 "CATALOG SKU - M2635J0Z" at bounding box center [749, 190] width 555 height 15
